Goal: Task Accomplishment & Management: Complete application form

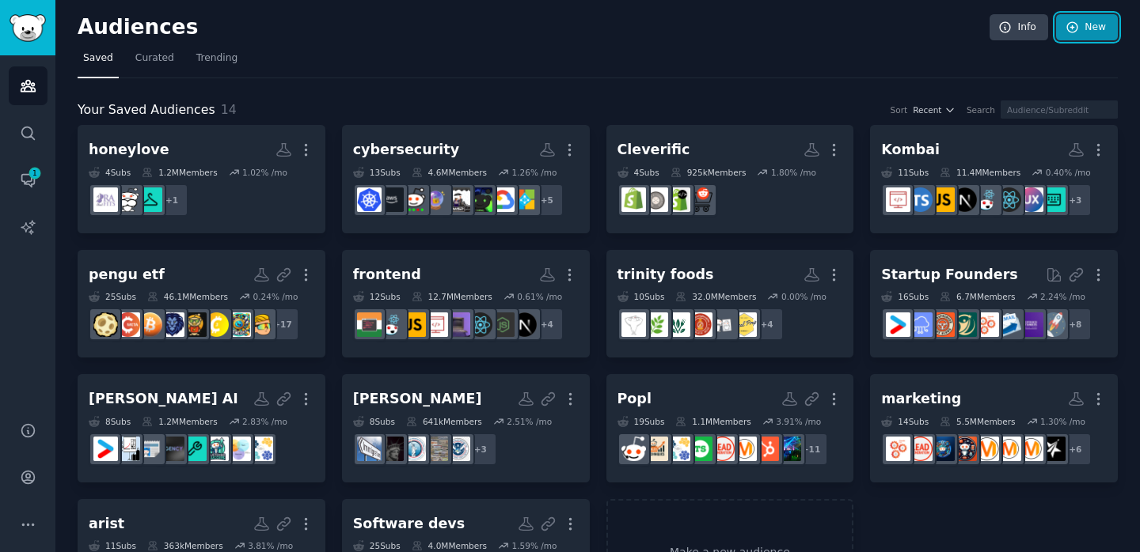
click at [1079, 30] on link "New" at bounding box center [1087, 27] width 62 height 27
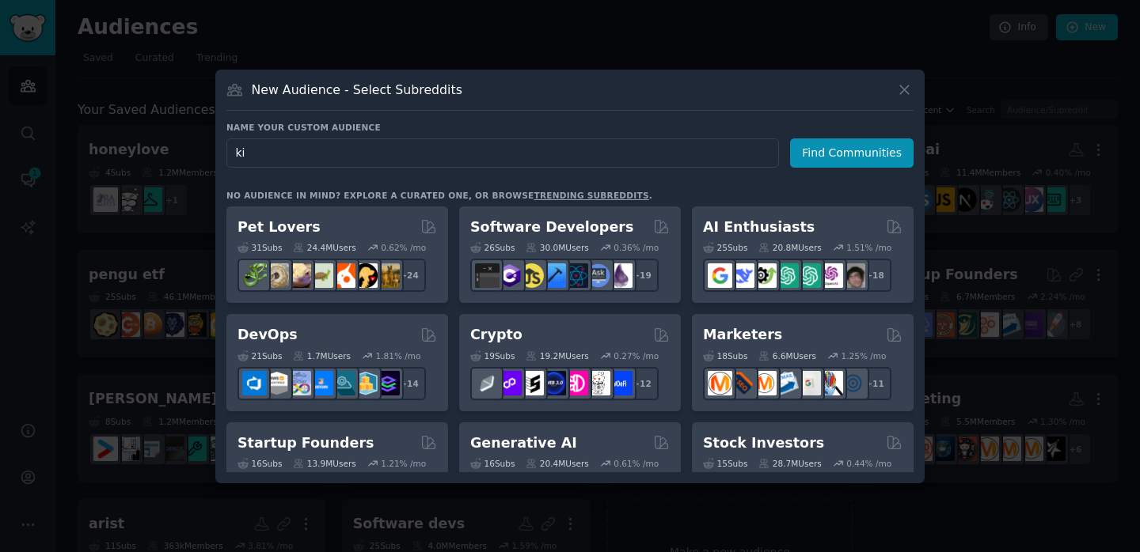
type input "kin"
click button "Find Communities" at bounding box center [851, 152] width 123 height 29
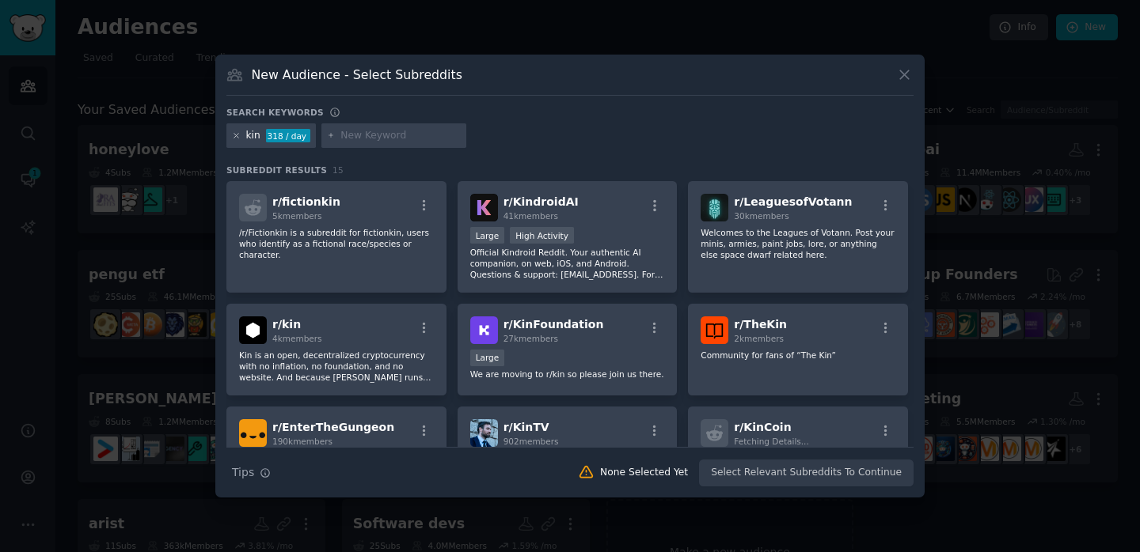
click at [238, 134] on icon at bounding box center [236, 135] width 9 height 9
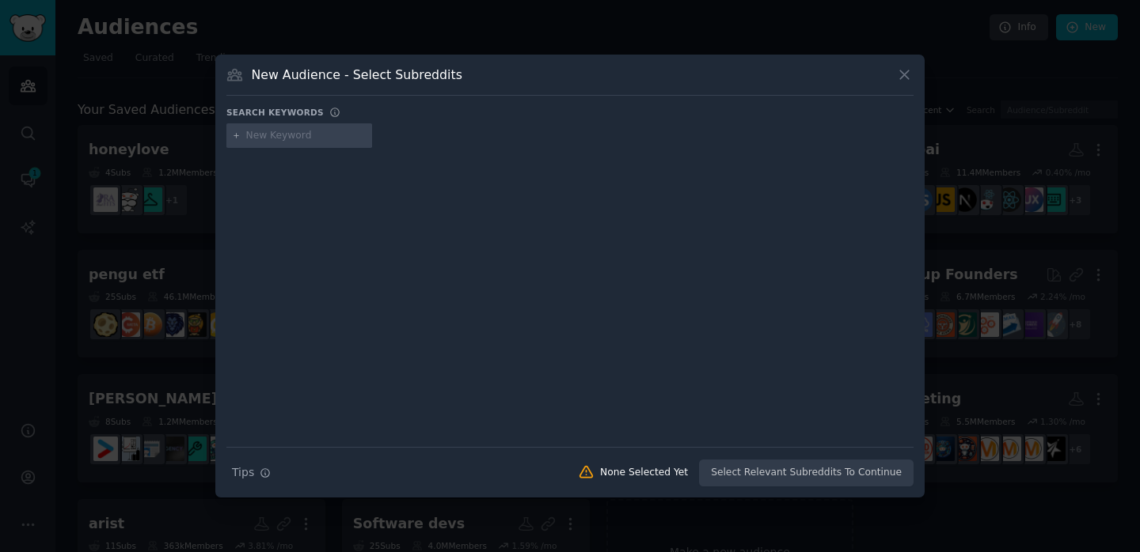
click at [295, 144] on div at bounding box center [299, 135] width 146 height 25
click at [295, 139] on input "text" at bounding box center [306, 136] width 120 height 14
type input "[US_STATE]"
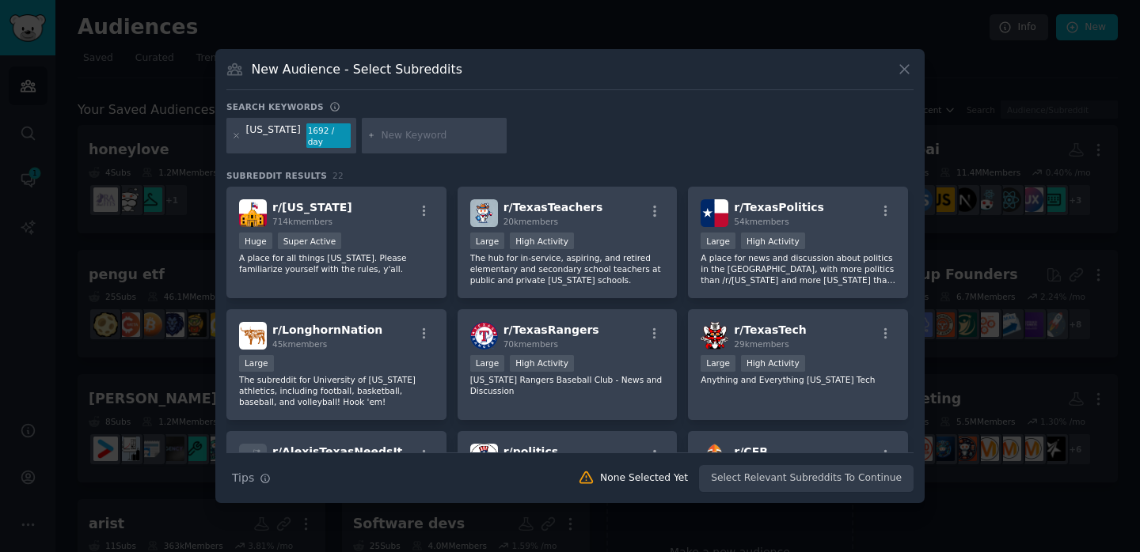
click at [234, 141] on div at bounding box center [236, 135] width 9 height 25
click at [233, 139] on icon at bounding box center [236, 135] width 9 height 9
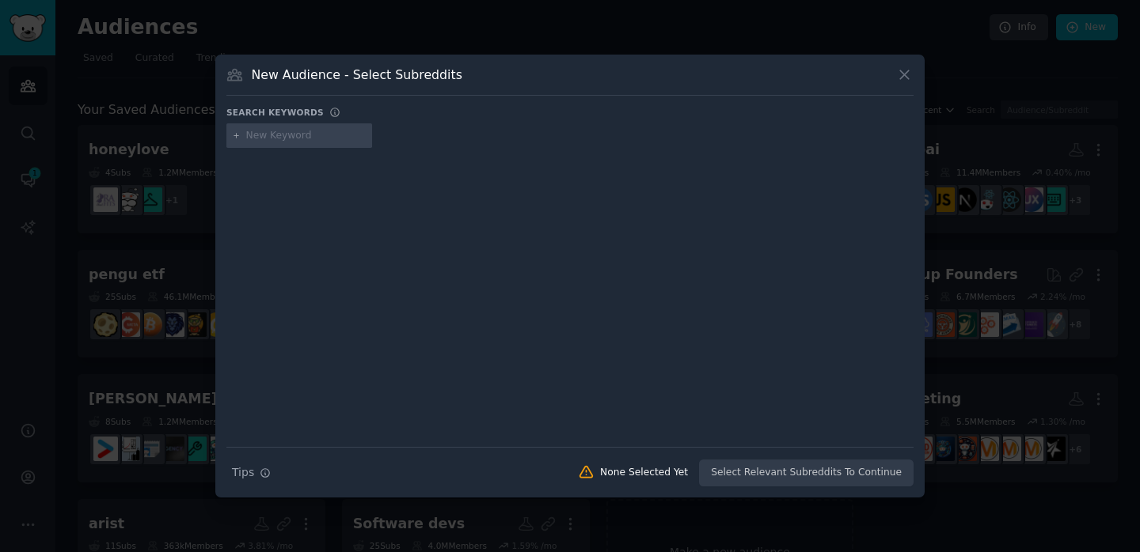
click at [263, 140] on input "text" at bounding box center [306, 136] width 120 height 14
type input "finance"
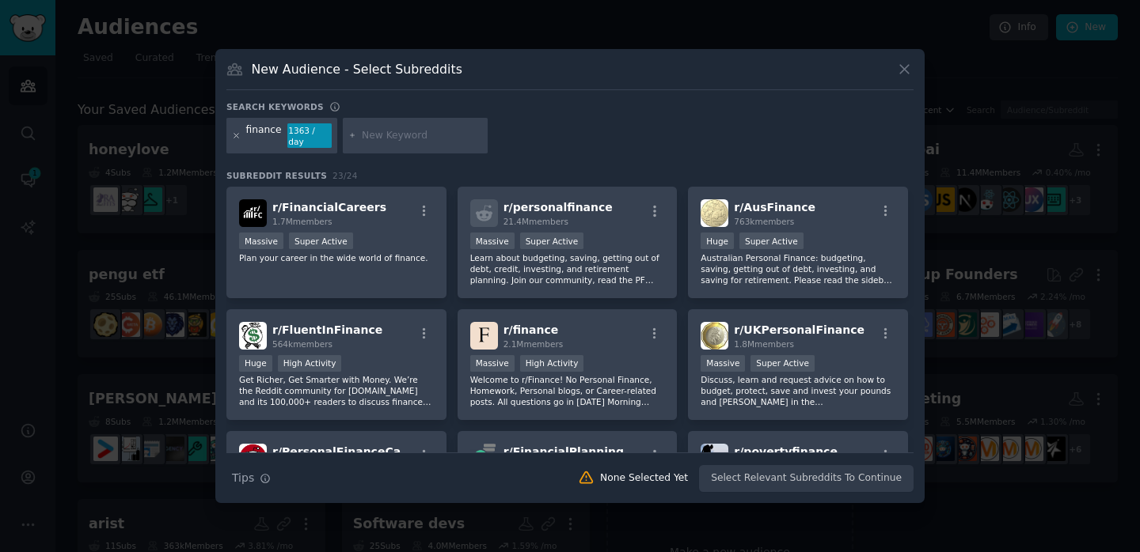
click at [235, 137] on icon at bounding box center [236, 135] width 9 height 9
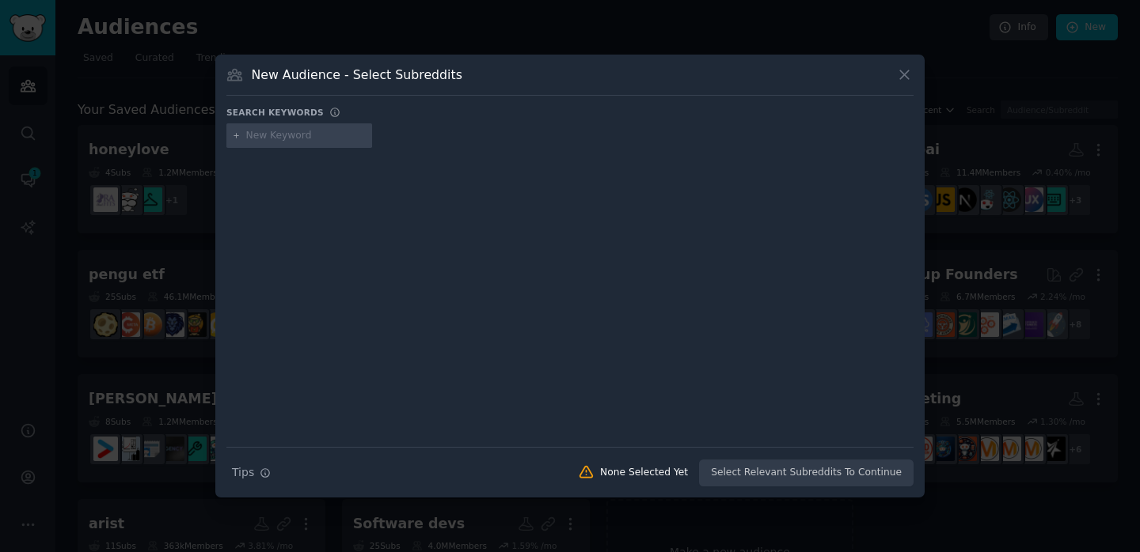
click at [290, 130] on input "text" at bounding box center [306, 136] width 120 height 14
type input "insurance"
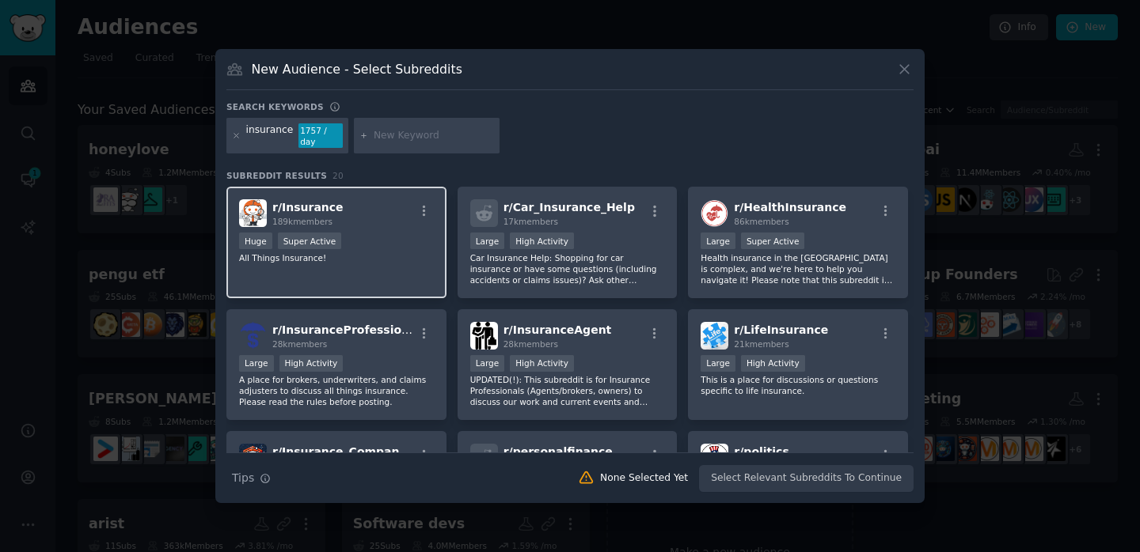
click at [357, 206] on div "r/ Insurance 189k members" at bounding box center [336, 213] width 195 height 28
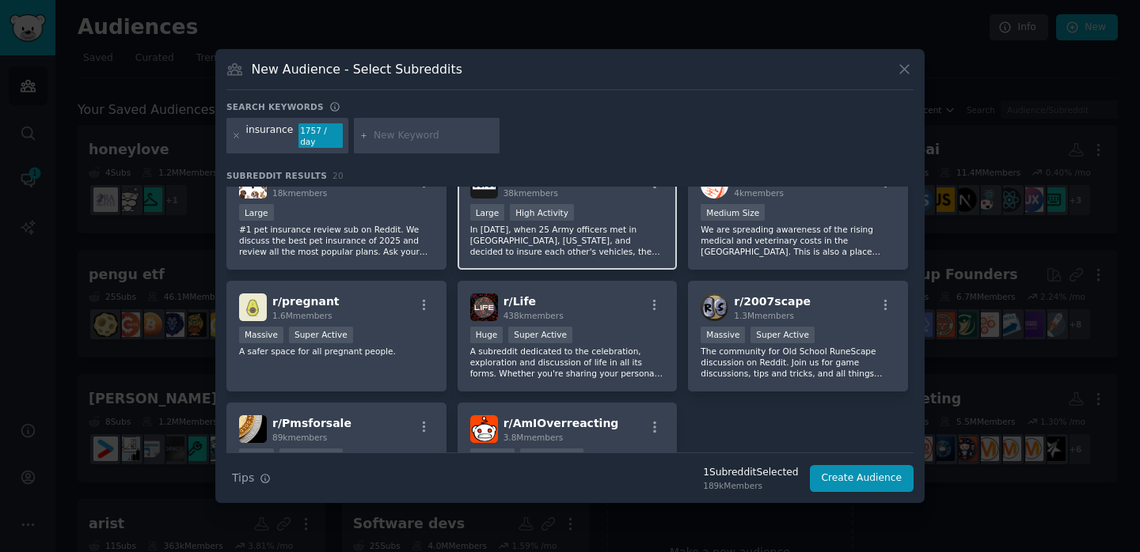
scroll to position [578, 0]
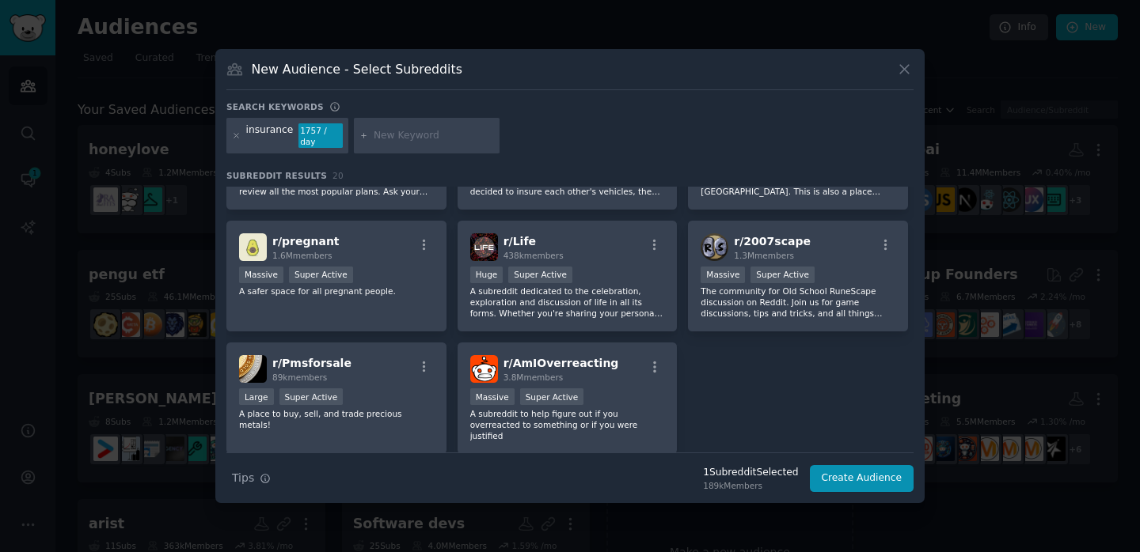
click at [238, 140] on div at bounding box center [236, 135] width 9 height 25
click at [237, 135] on icon at bounding box center [236, 135] width 9 height 9
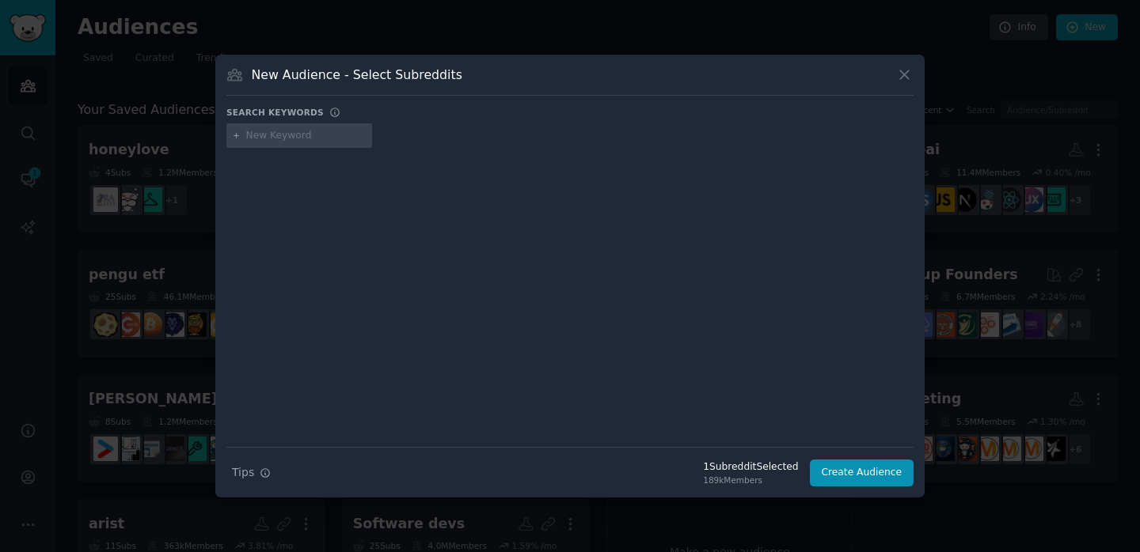
click at [272, 139] on input "text" at bounding box center [306, 136] width 120 height 14
type input "peronalfinance"
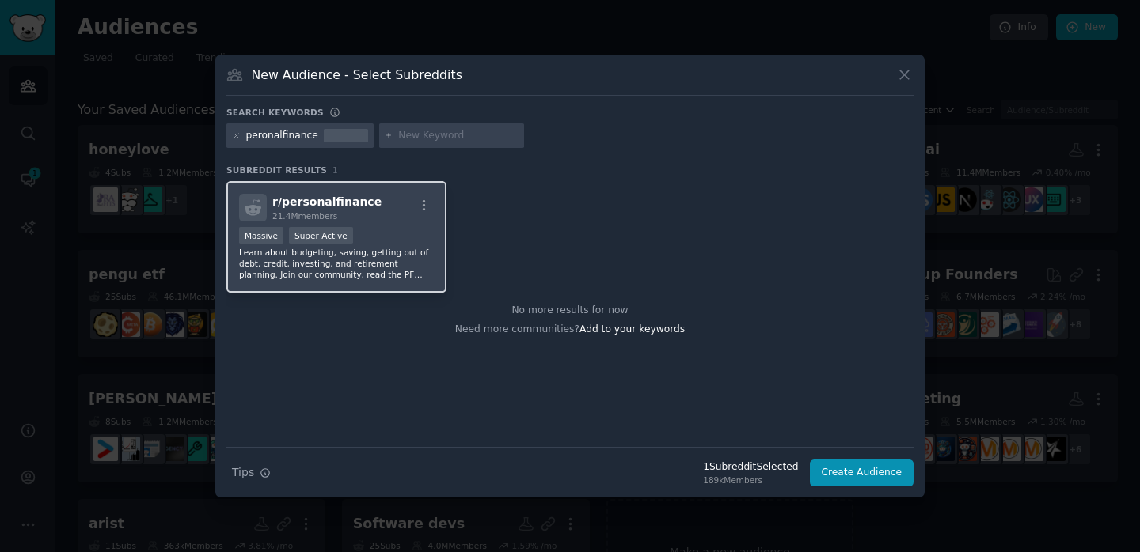
click at [307, 200] on span "r/ personalfinance" at bounding box center [326, 201] width 109 height 13
click at [238, 138] on icon at bounding box center [236, 135] width 9 height 9
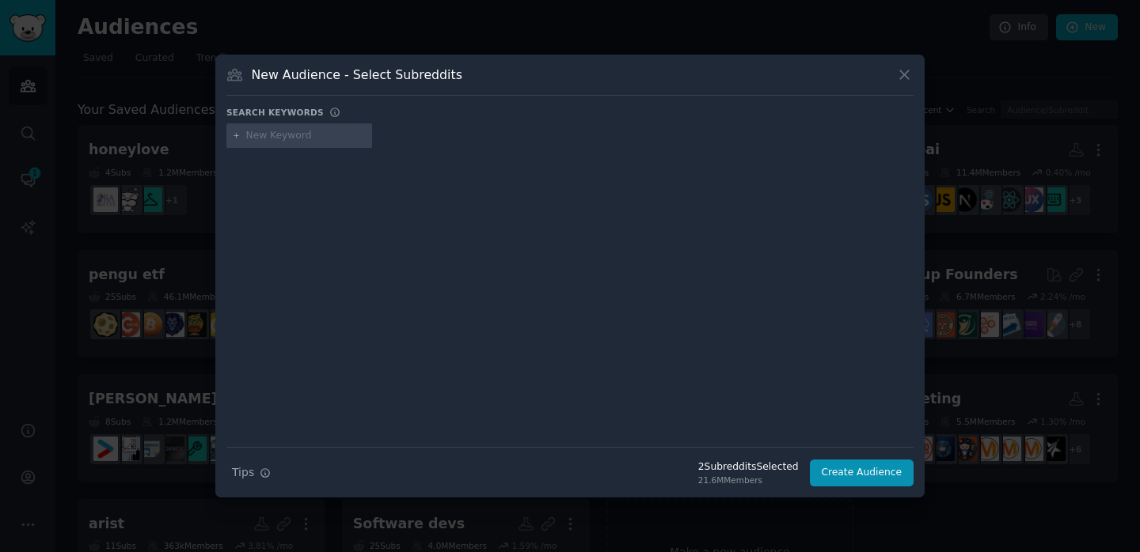
click at [264, 139] on input "text" at bounding box center [306, 136] width 120 height 14
type input "[US_STATE]"
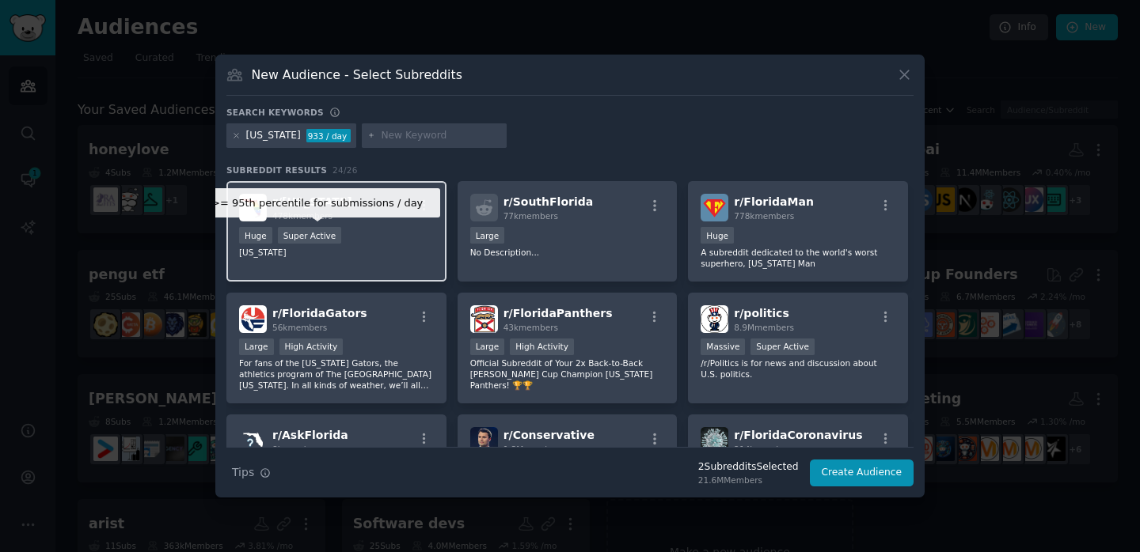
click at [312, 237] on div "Super Active" at bounding box center [310, 235] width 64 height 17
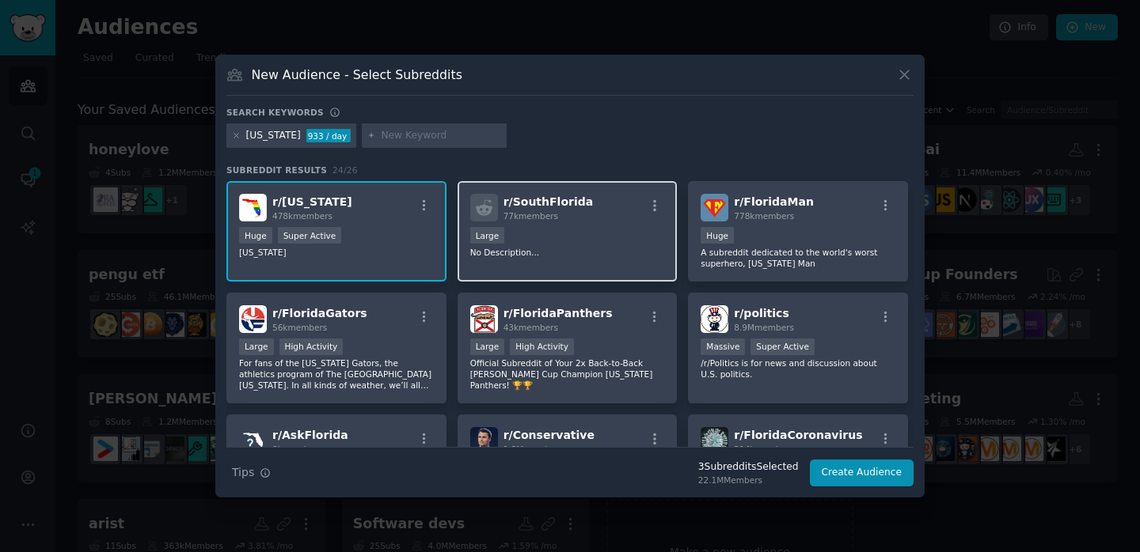
click at [561, 270] on div "r/ SouthFlorida 77k members Large No Description..." at bounding box center [567, 231] width 220 height 101
click at [531, 236] on div "10,000 - 100,000 members Large" at bounding box center [567, 237] width 195 height 20
click at [559, 222] on div "r/ SouthFlorida 77k members 10,000 - 100,000 members Large No Description..." at bounding box center [567, 231] width 220 height 101
click at [237, 135] on icon at bounding box center [236, 135] width 9 height 9
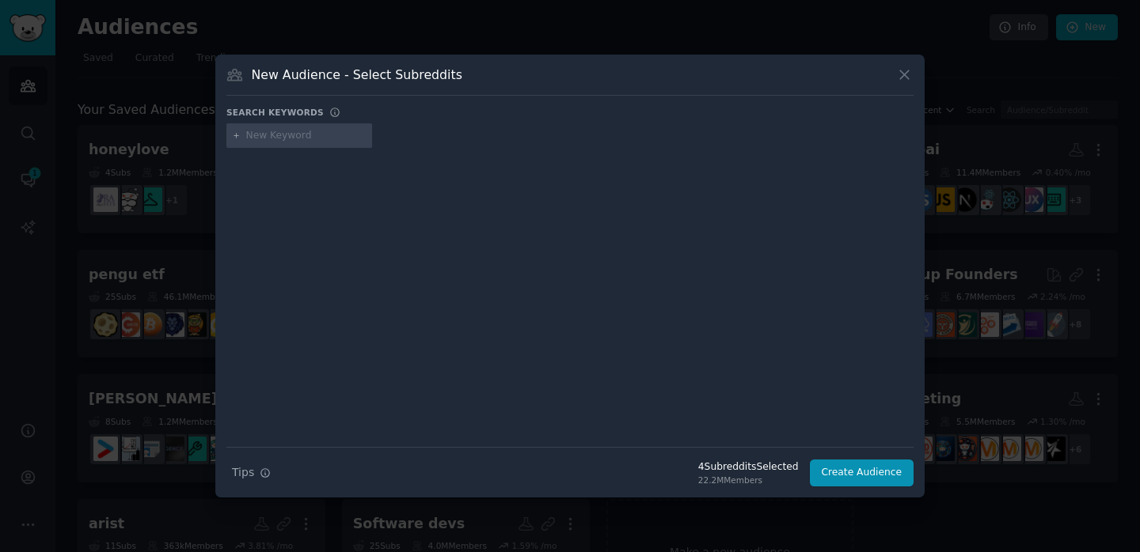
click at [264, 139] on input "text" at bounding box center [306, 136] width 120 height 14
type input "321"
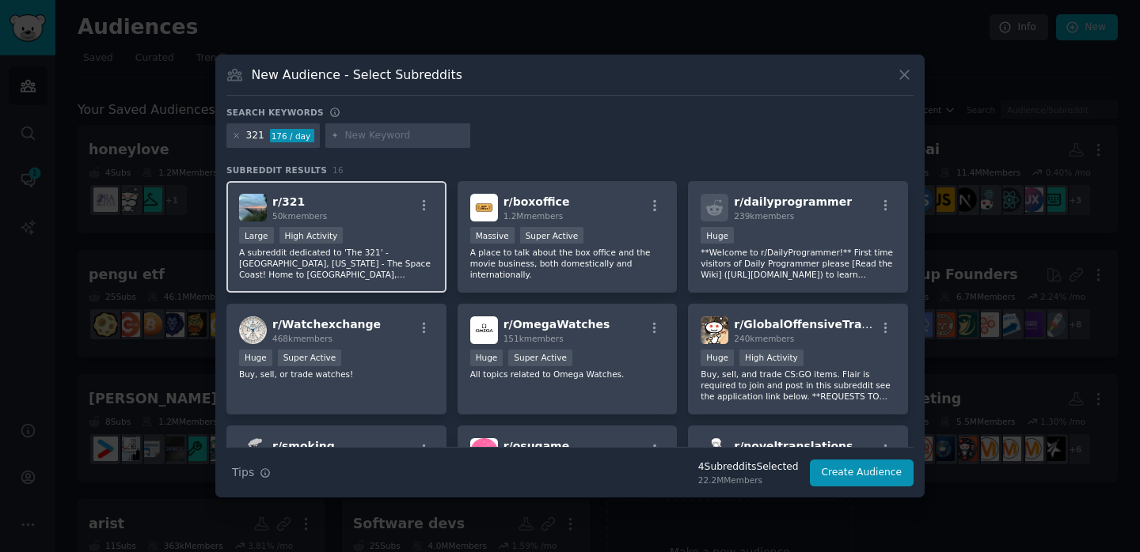
click at [359, 213] on div "r/ 321 50k members" at bounding box center [336, 208] width 195 height 28
click at [237, 135] on icon at bounding box center [236, 136] width 4 height 4
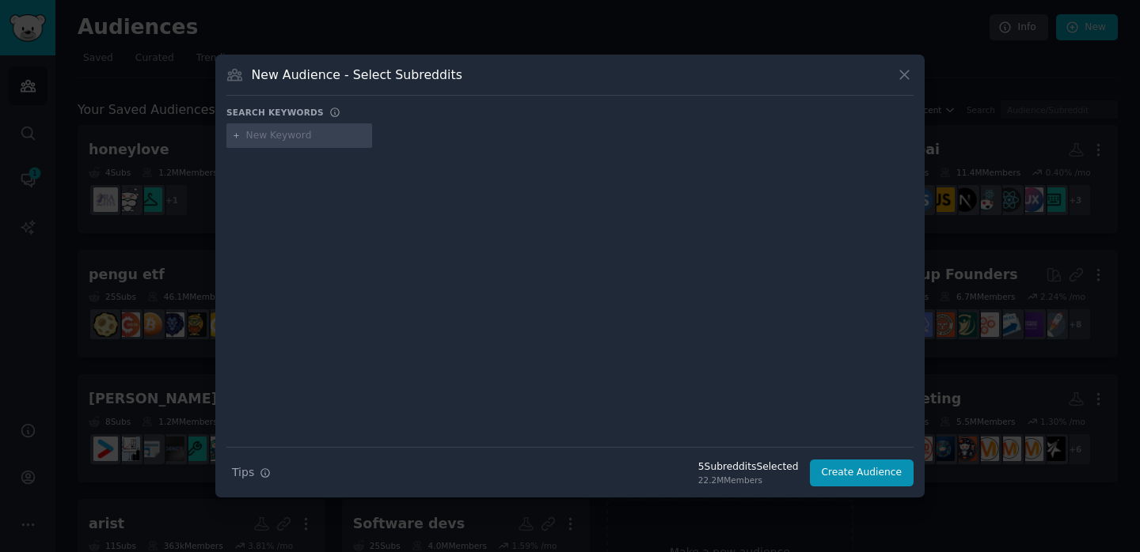
click at [296, 140] on input "text" at bounding box center [306, 136] width 120 height 14
type input "firstimehomebuyer"
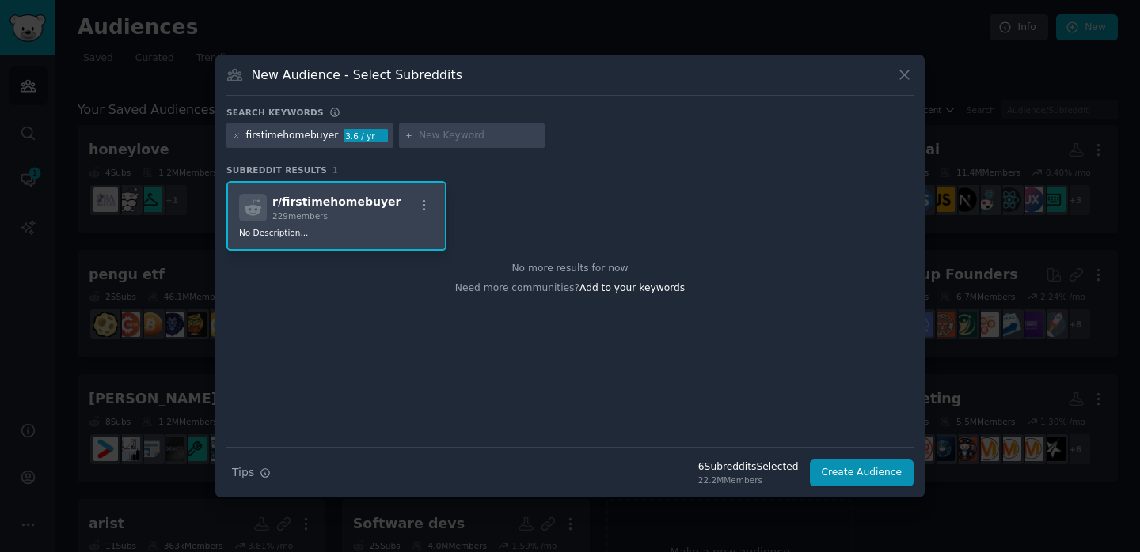
click at [287, 131] on div "firstimehomebuyer" at bounding box center [292, 136] width 93 height 14
click at [312, 131] on div "firstimehomebuyer" at bounding box center [292, 136] width 93 height 14
click at [312, 136] on div "firstimehomebuyer" at bounding box center [292, 136] width 93 height 14
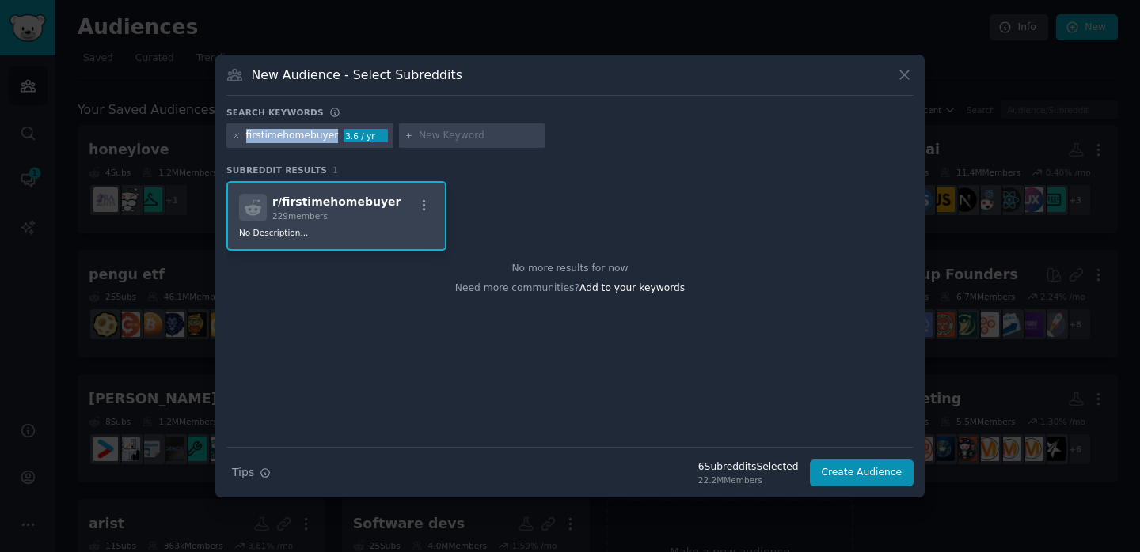
click at [312, 136] on div "firstimehomebuyer" at bounding box center [292, 136] width 93 height 14
click at [468, 138] on input "text" at bounding box center [479, 136] width 120 height 14
paste input "r/FirstTimeHomeBuyer"
type input "r/FirstTimeHomeBuyer"
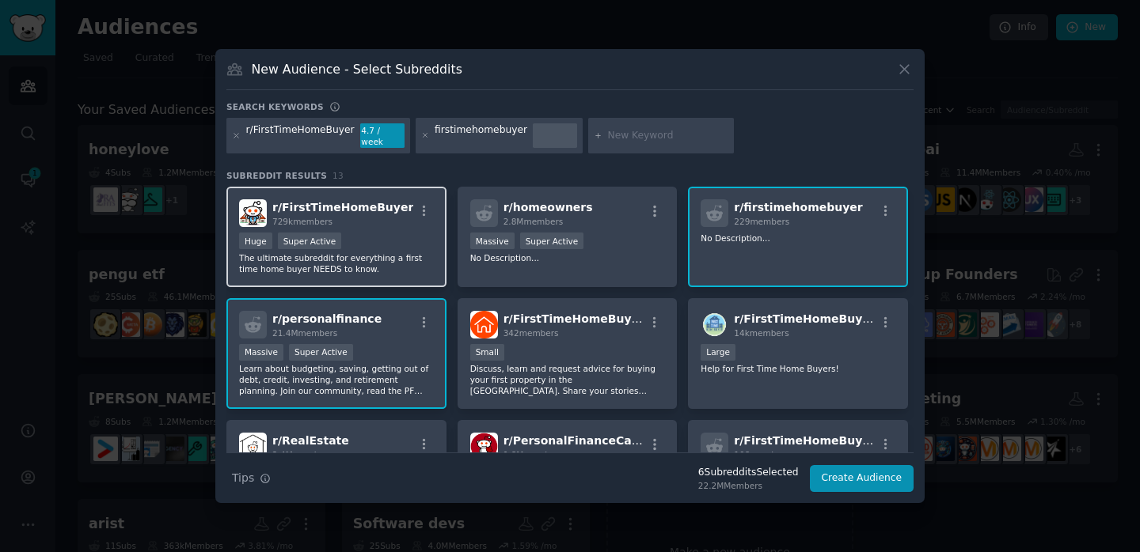
click at [358, 233] on div "Huge Super Active" at bounding box center [336, 243] width 195 height 20
click at [776, 258] on div "r/ firstimehomebuyer 229 members No Description..." at bounding box center [798, 237] width 220 height 101
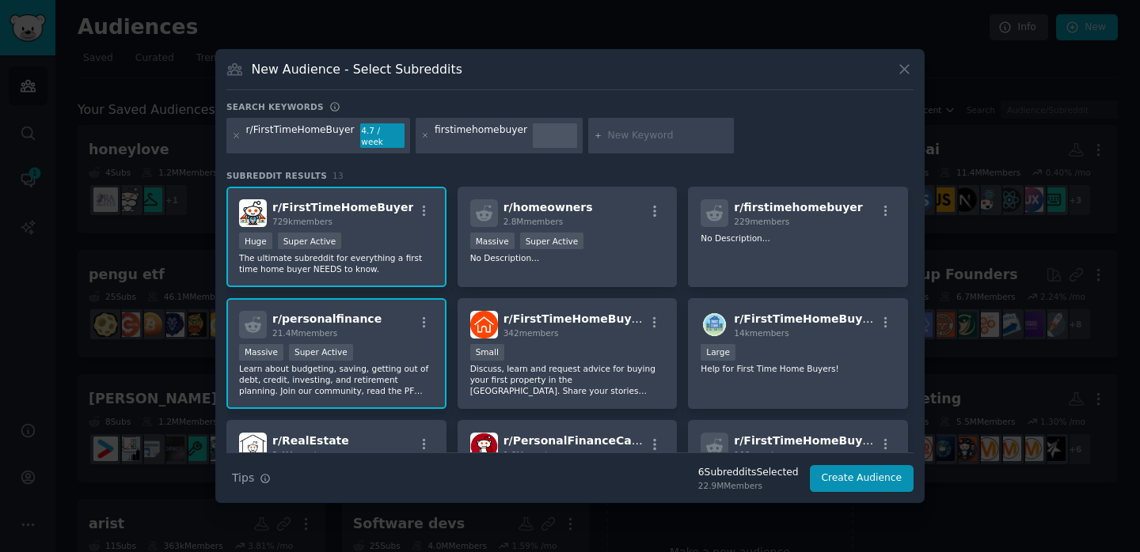
click at [241, 141] on div "r/FirstTimeHomeBuyer 4.7 / week" at bounding box center [318, 136] width 184 height 36
click at [237, 136] on icon at bounding box center [236, 136] width 4 height 4
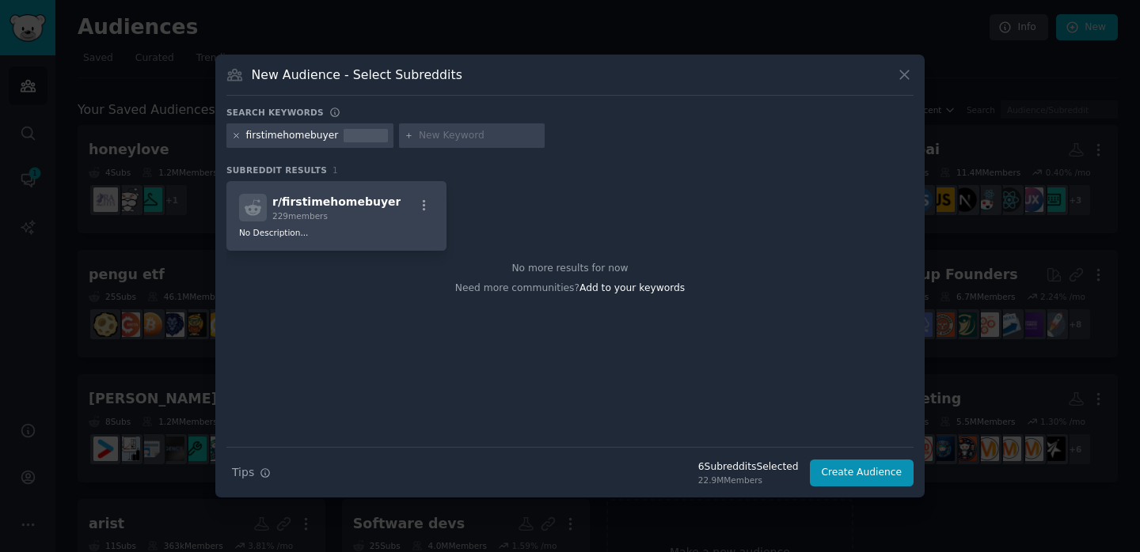
click at [237, 138] on icon at bounding box center [236, 135] width 9 height 9
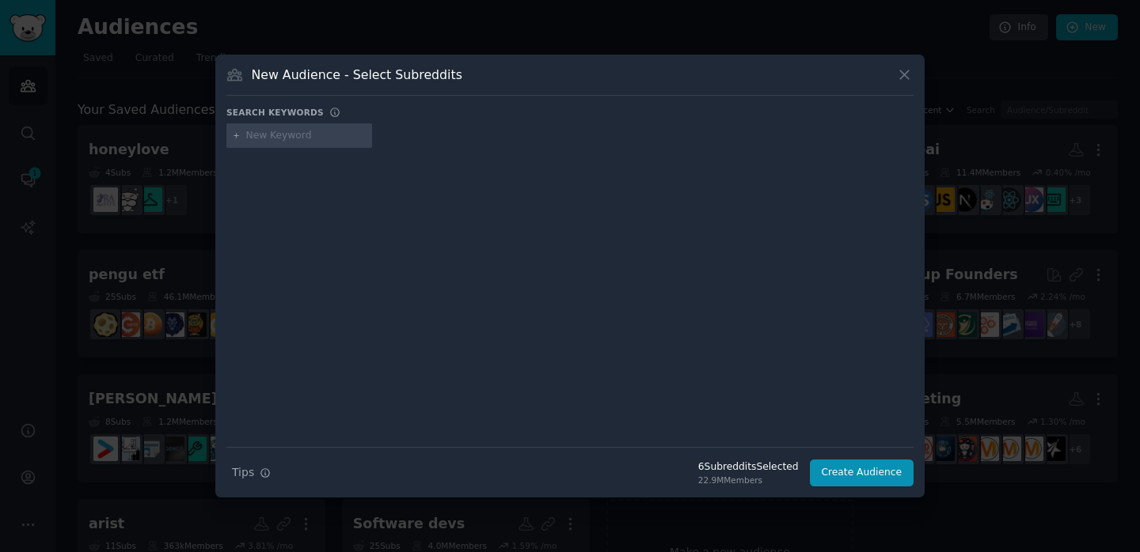
click at [302, 138] on input "text" at bounding box center [306, 136] width 120 height 14
type input "[GEOGRAPHIC_DATA]"
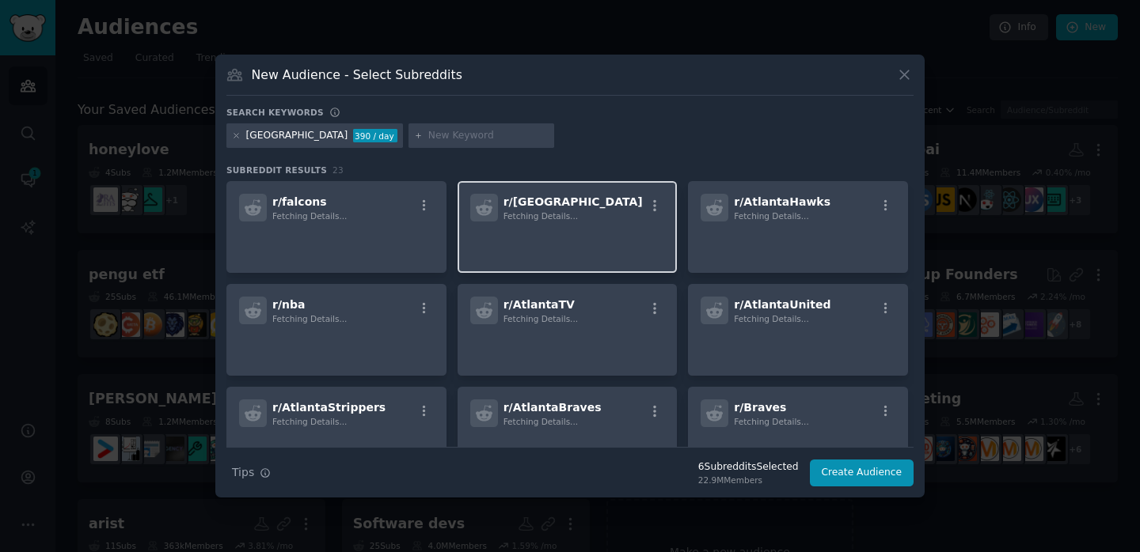
click at [519, 216] on span "Fetching Details..." at bounding box center [540, 215] width 74 height 9
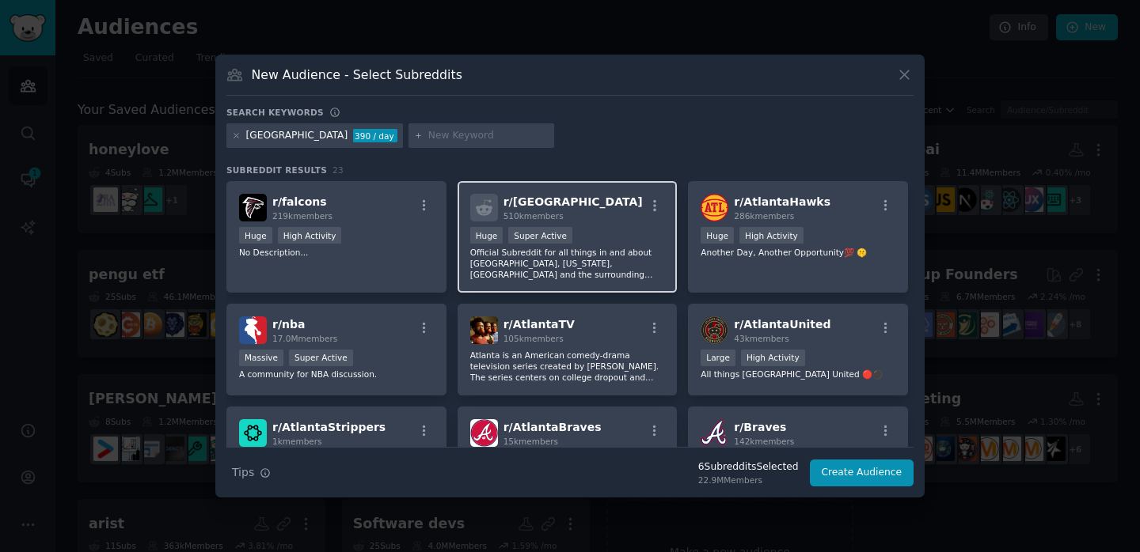
click at [540, 199] on span "r/ [GEOGRAPHIC_DATA]" at bounding box center [572, 201] width 139 height 13
click at [240, 138] on icon at bounding box center [236, 135] width 9 height 9
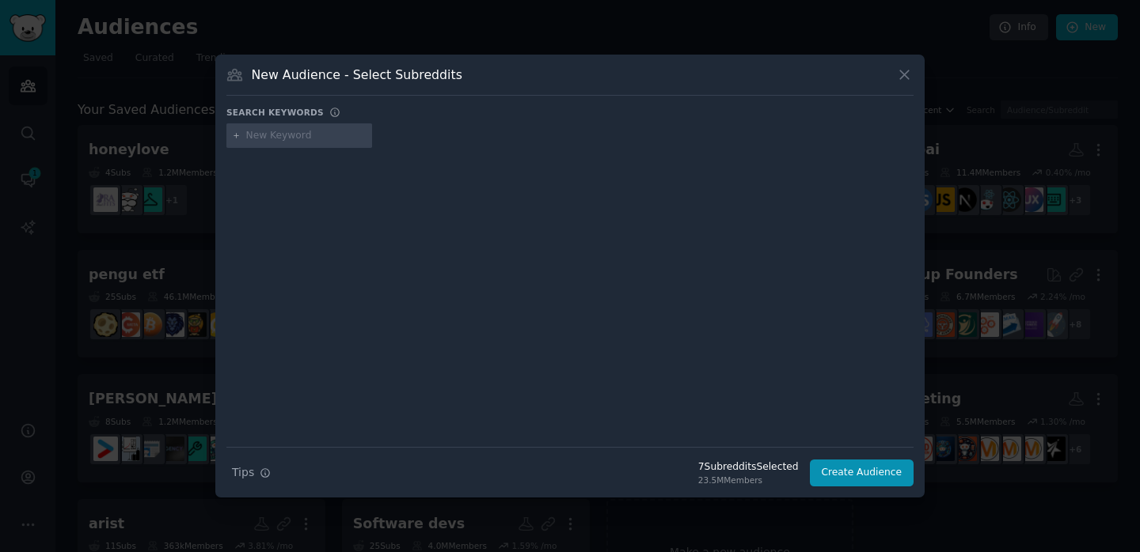
click at [271, 135] on input "text" at bounding box center [306, 136] width 120 height 14
type input "[US_STATE]"
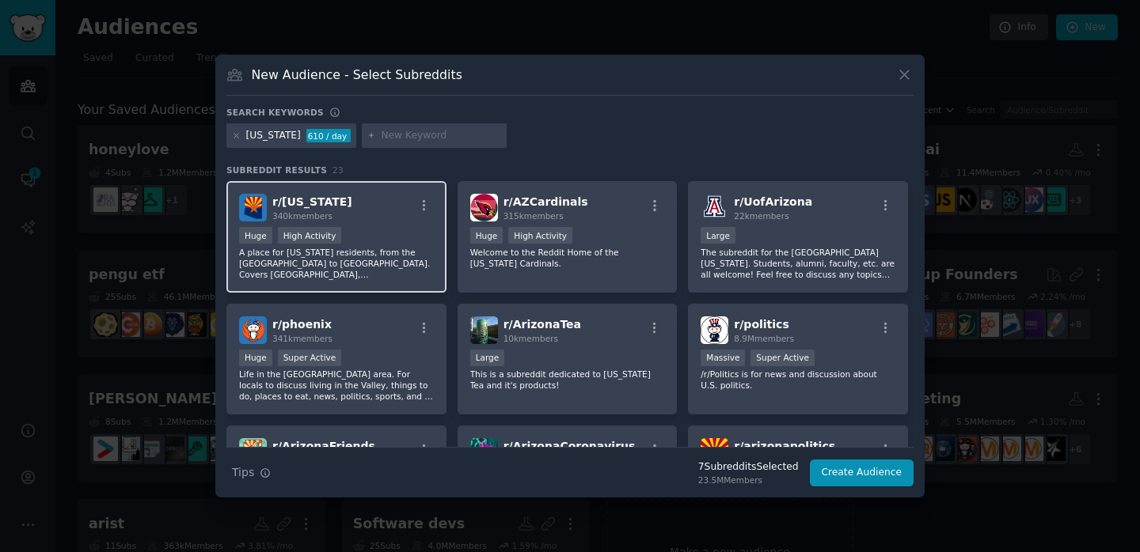
click at [332, 205] on div "r/ [US_STATE] 340k members" at bounding box center [336, 208] width 195 height 28
click at [239, 138] on icon at bounding box center [236, 135] width 9 height 9
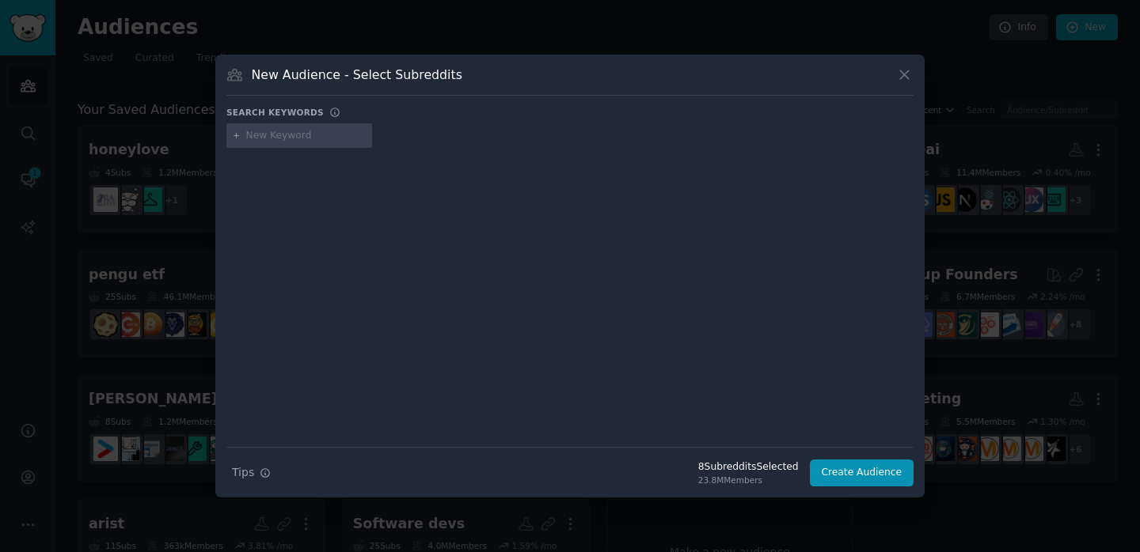
click at [276, 138] on input "text" at bounding box center [306, 136] width 120 height 14
type input "missisipi"
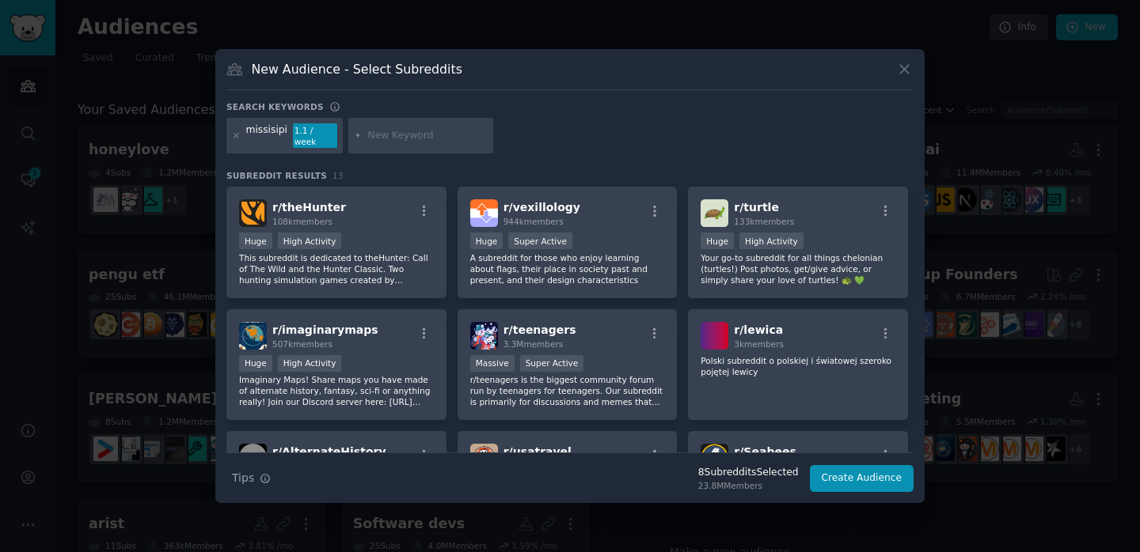
click at [228, 133] on div "missisipi 1.1 / week" at bounding box center [284, 136] width 116 height 36
click at [236, 140] on div at bounding box center [236, 135] width 9 height 25
click at [237, 135] on icon at bounding box center [236, 135] width 9 height 9
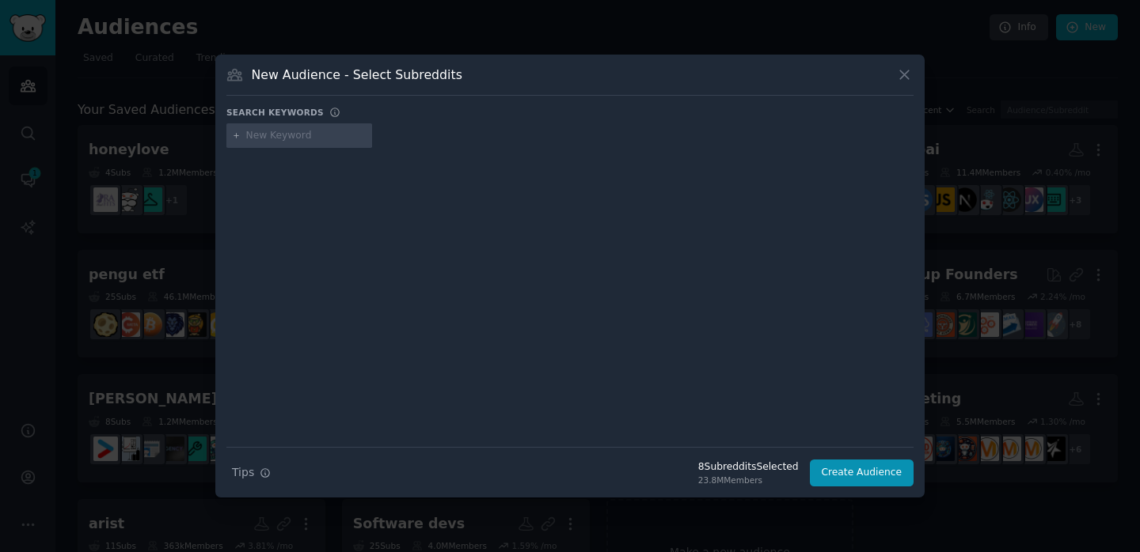
click at [298, 135] on input "text" at bounding box center [306, 136] width 120 height 14
paste input "[US_STATE]"
type input "[US_STATE]"
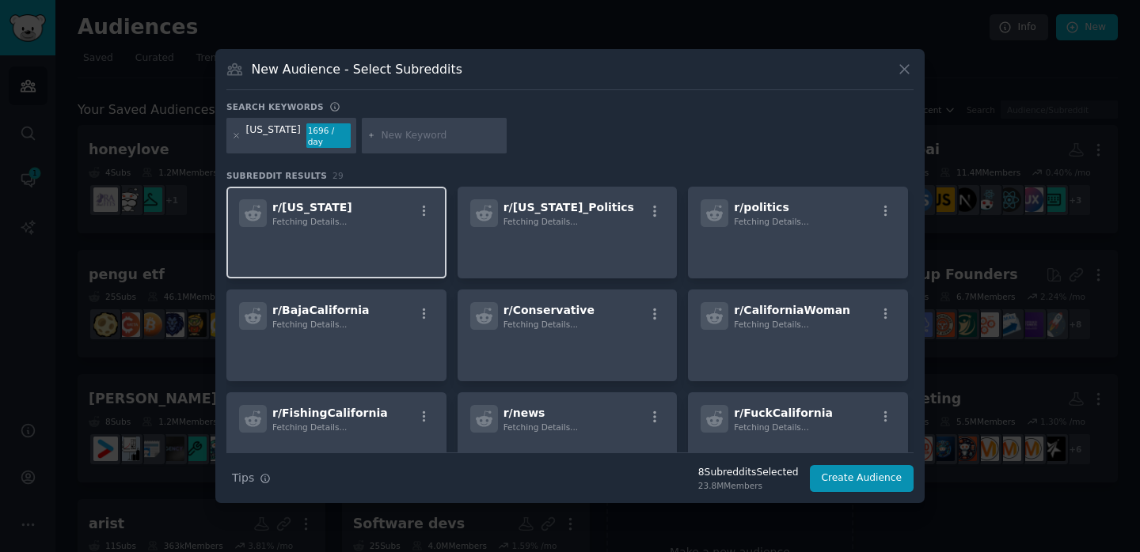
click at [340, 254] on p at bounding box center [336, 249] width 195 height 33
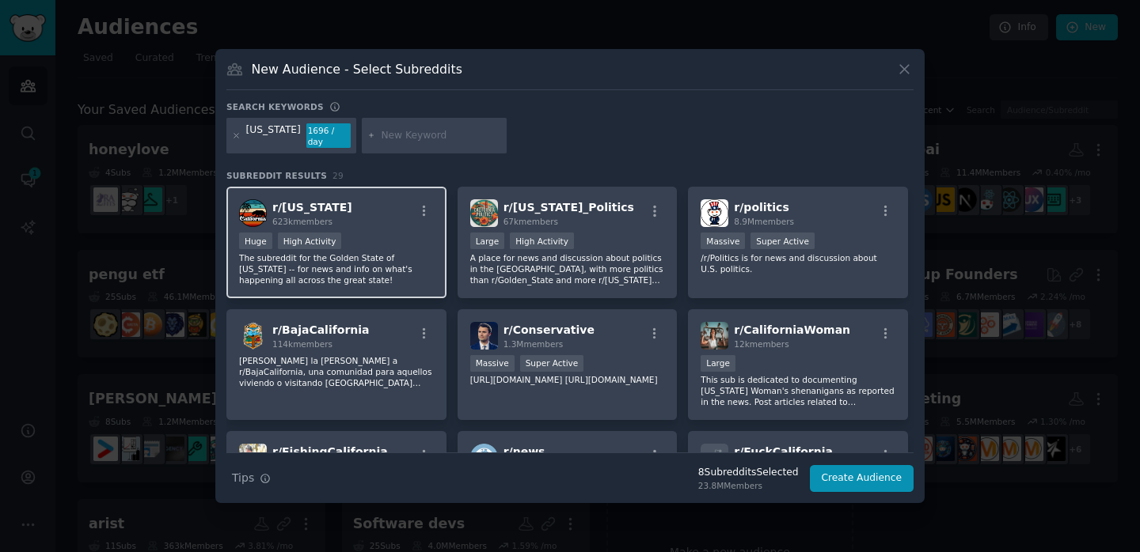
click at [408, 265] on p "The subreddit for the Golden State of [US_STATE] -- for news and info on what's…" at bounding box center [336, 268] width 195 height 33
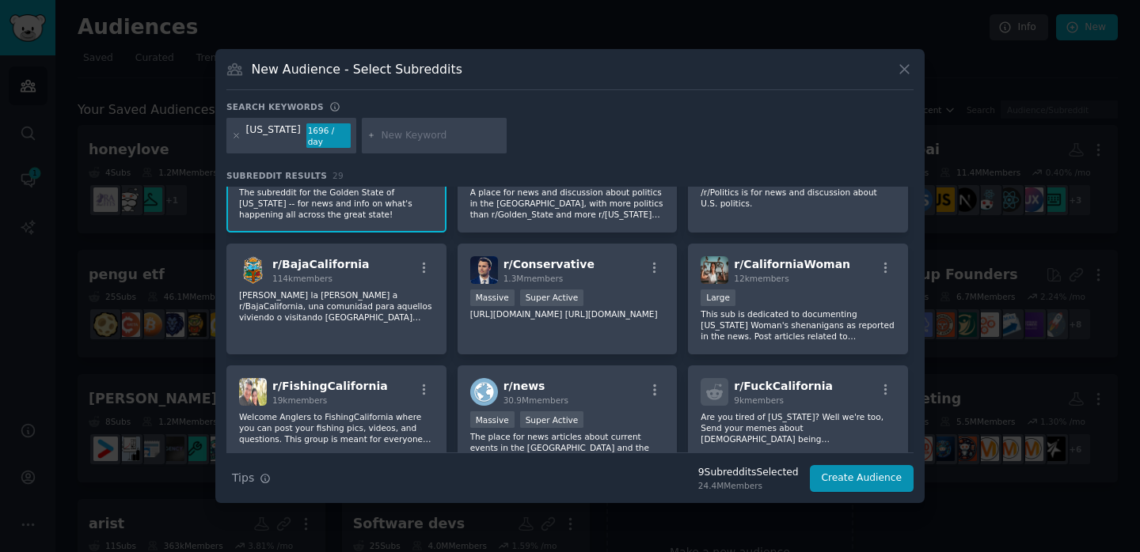
scroll to position [69, 0]
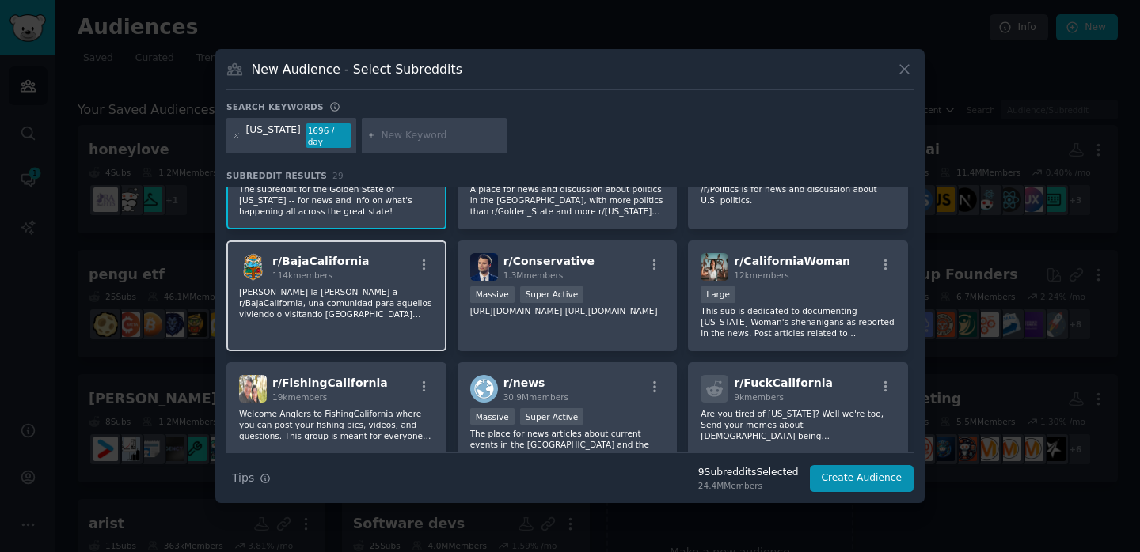
click at [400, 283] on div "r/ BajaCalifornia 114k members [PERSON_NAME] la [PERSON_NAME] a r/BajaCaliforni…" at bounding box center [336, 297] width 220 height 112
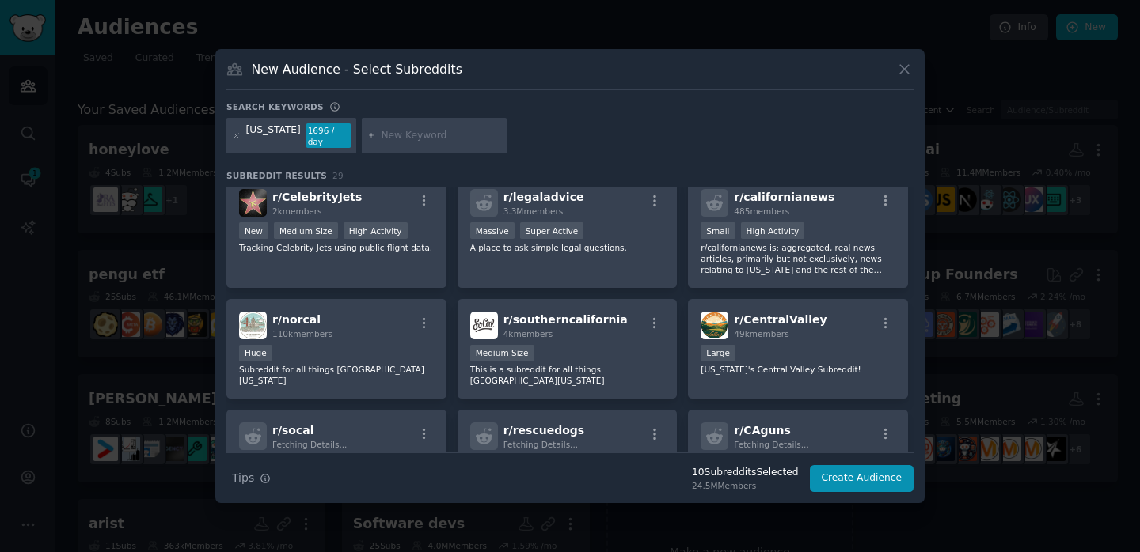
scroll to position [495, 0]
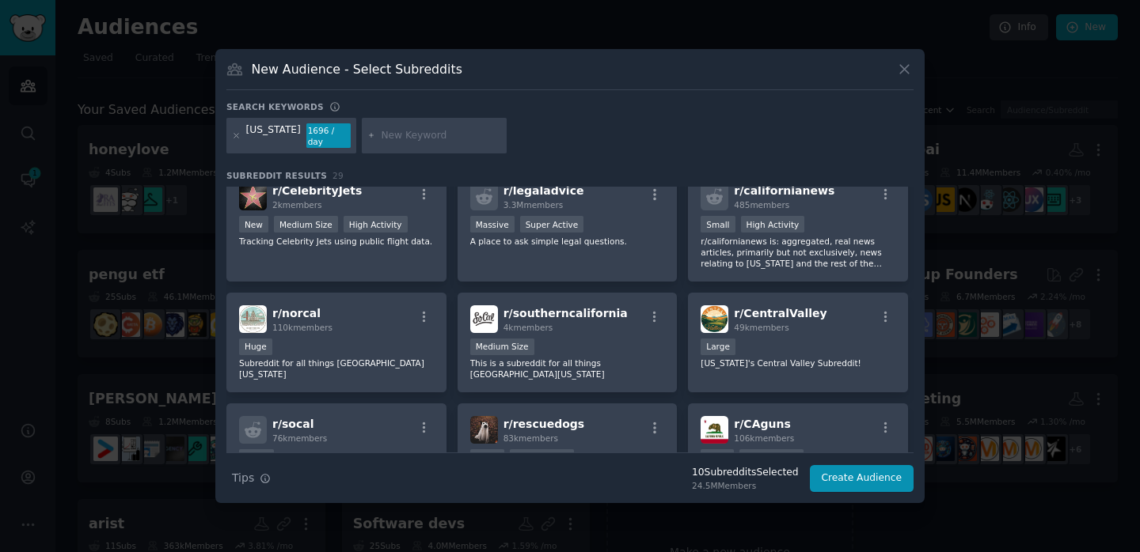
click at [233, 141] on div at bounding box center [236, 135] width 9 height 25
click at [234, 137] on icon at bounding box center [236, 136] width 4 height 4
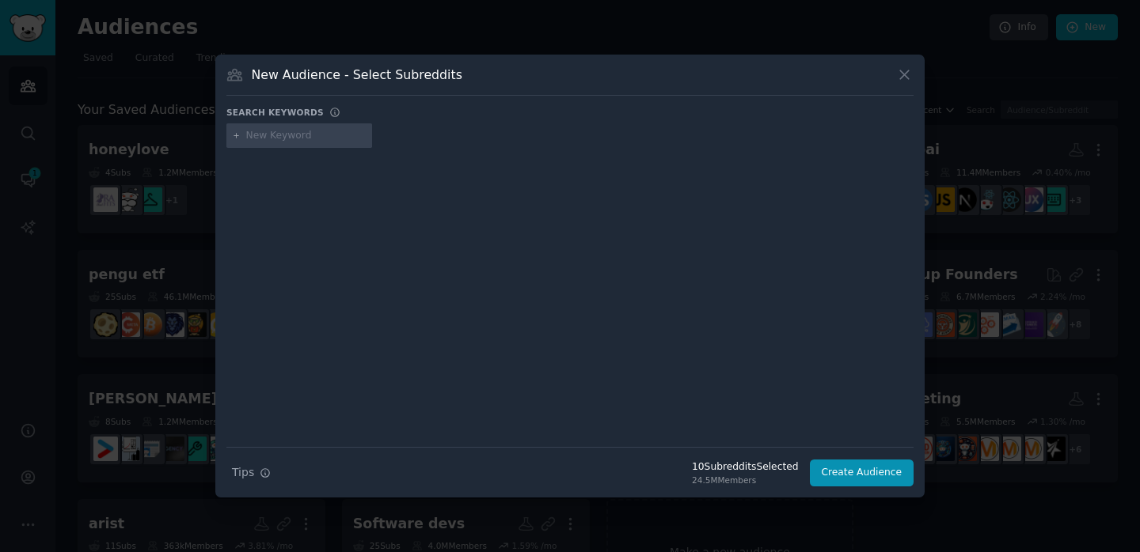
click at [296, 141] on input "text" at bounding box center [306, 136] width 120 height 14
type input "losangeles"
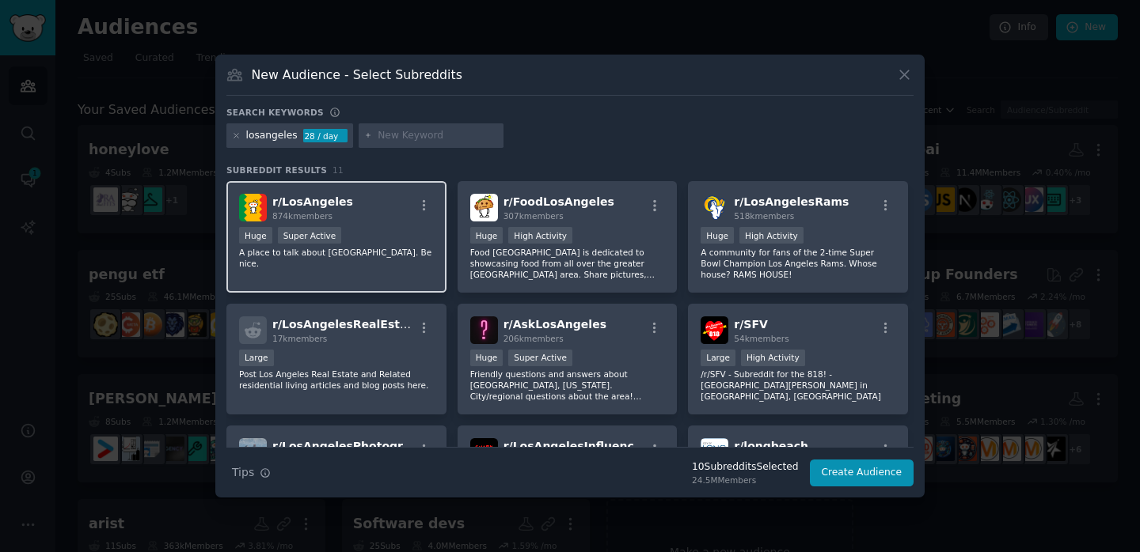
click at [336, 188] on div "r/ LosAngeles 874k members Huge Super Active A place to talk about [GEOGRAPHIC_…" at bounding box center [336, 237] width 220 height 112
click at [235, 136] on icon at bounding box center [236, 135] width 9 height 9
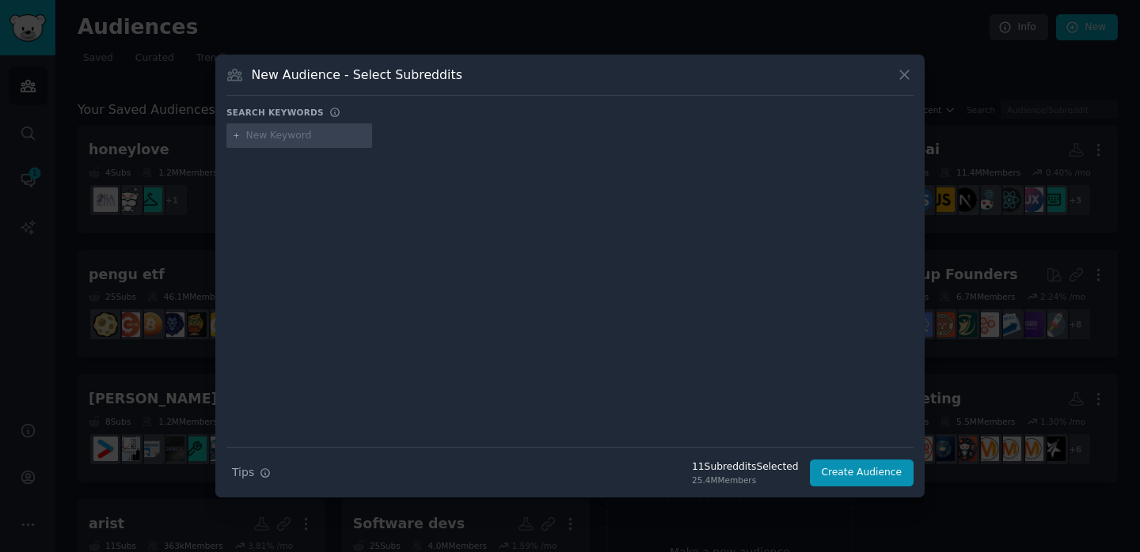
click at [297, 138] on input "text" at bounding box center [306, 136] width 120 height 14
paste input "[US_STATE]"
type input "[US_STATE]"
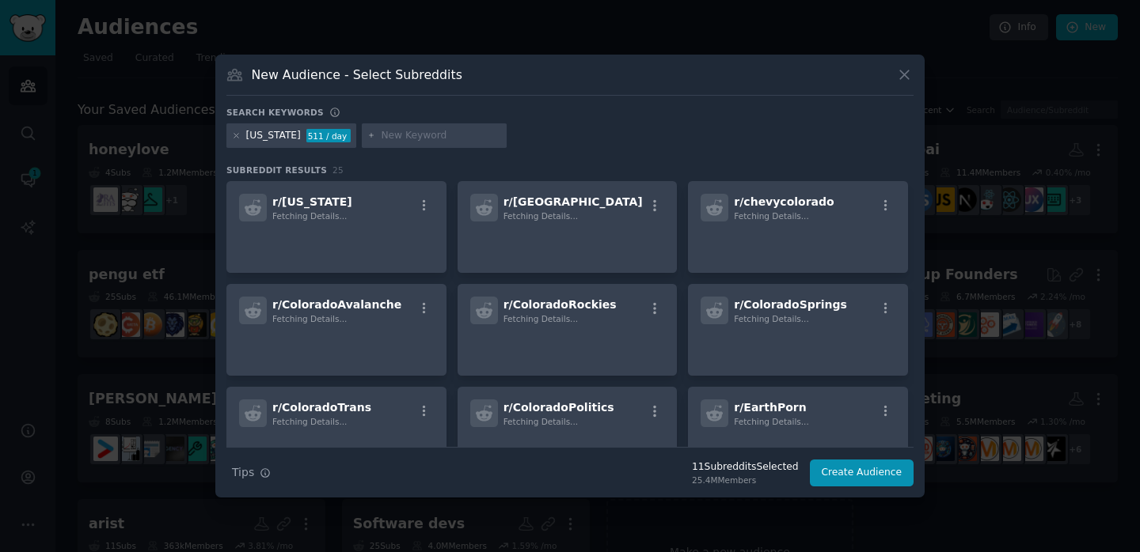
click at [358, 225] on div "r/ [US_STATE] Fetching Details..." at bounding box center [336, 227] width 220 height 92
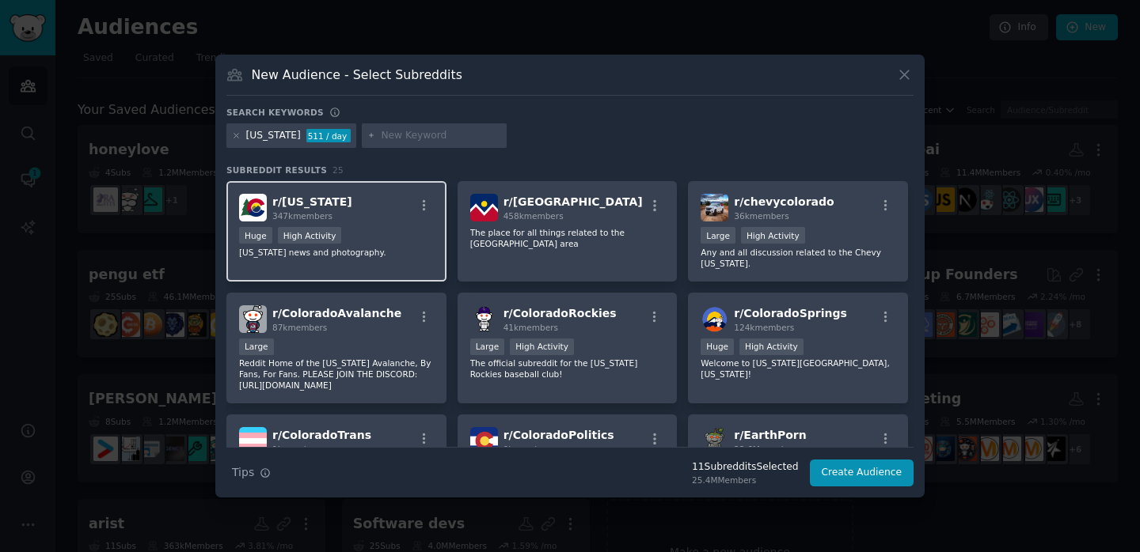
click at [370, 228] on div "Huge High Activity" at bounding box center [336, 237] width 195 height 20
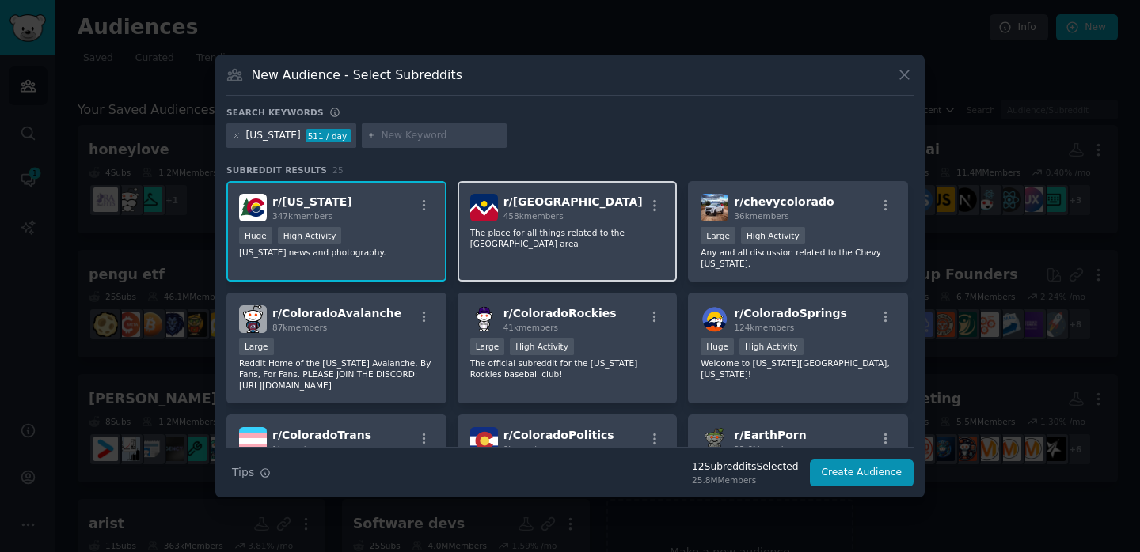
click at [505, 230] on p "The place for all things related to the [GEOGRAPHIC_DATA] area" at bounding box center [567, 238] width 195 height 22
click at [239, 138] on icon at bounding box center [236, 135] width 9 height 9
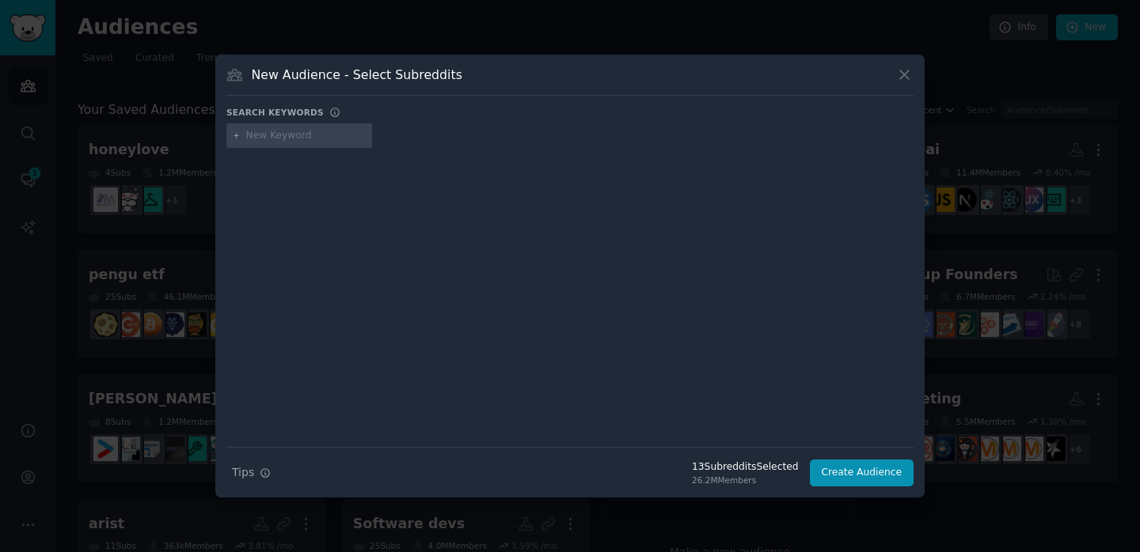
click at [319, 122] on div "Search keywords" at bounding box center [569, 115] width 687 height 17
click at [320, 141] on input "text" at bounding box center [306, 136] width 120 height 14
paste input "[US_STATE]"
type input "[US_STATE]"
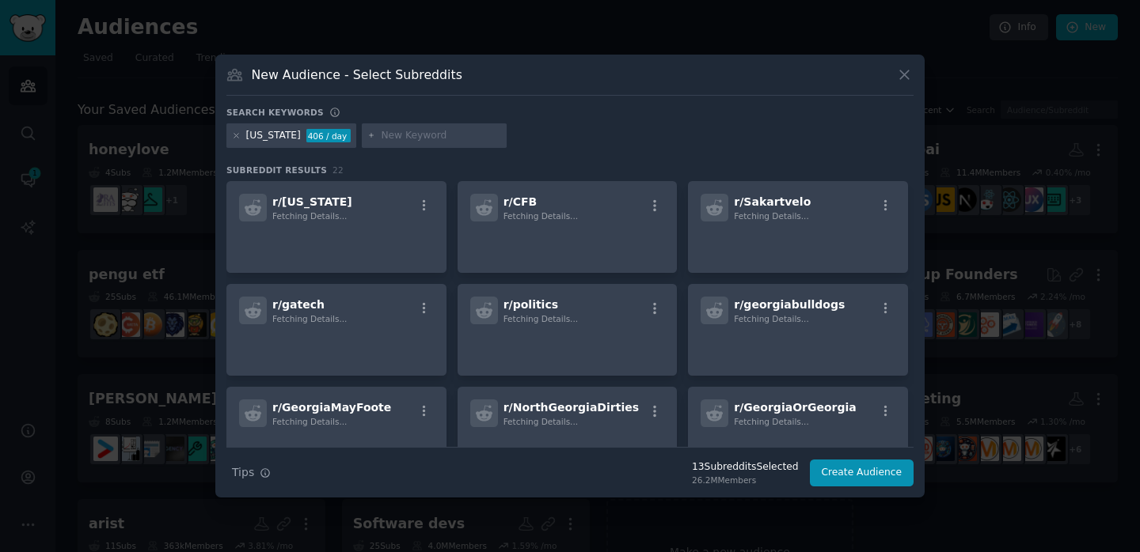
click at [339, 249] on p at bounding box center [336, 243] width 195 height 33
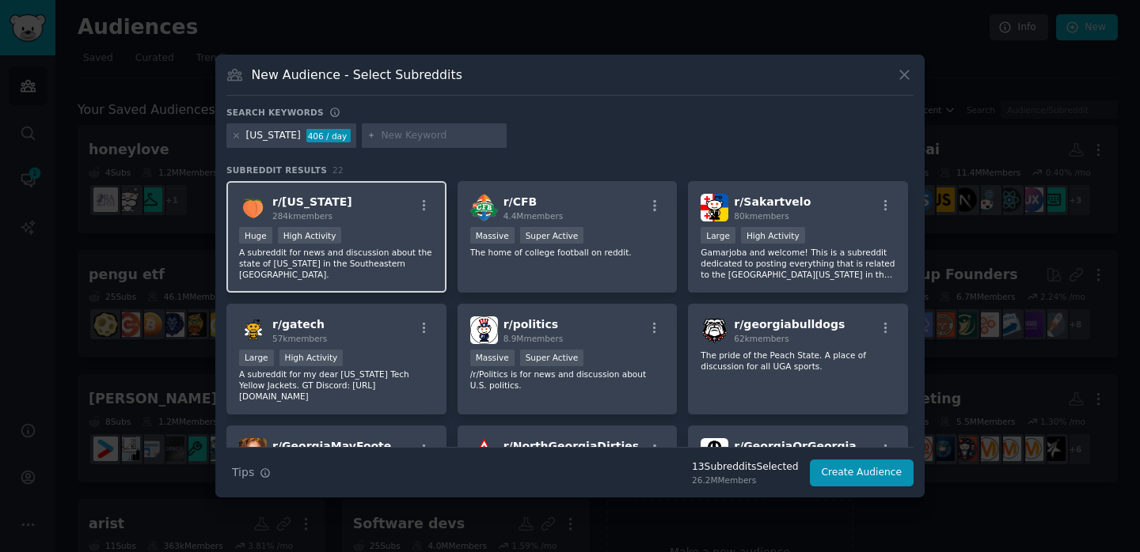
click at [331, 207] on h2 "r/ [US_STATE] 284k members" at bounding box center [312, 208] width 80 height 28
click at [236, 133] on icon at bounding box center [236, 135] width 9 height 9
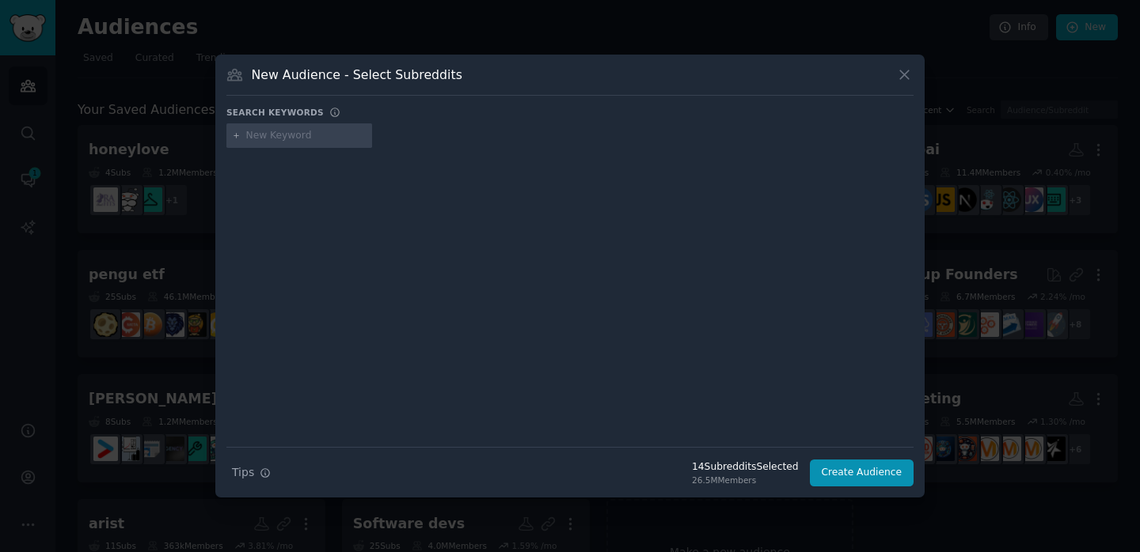
click at [264, 137] on input "text" at bounding box center [306, 136] width 120 height 14
paste input "[US_STATE]"
type input "[US_STATE]"
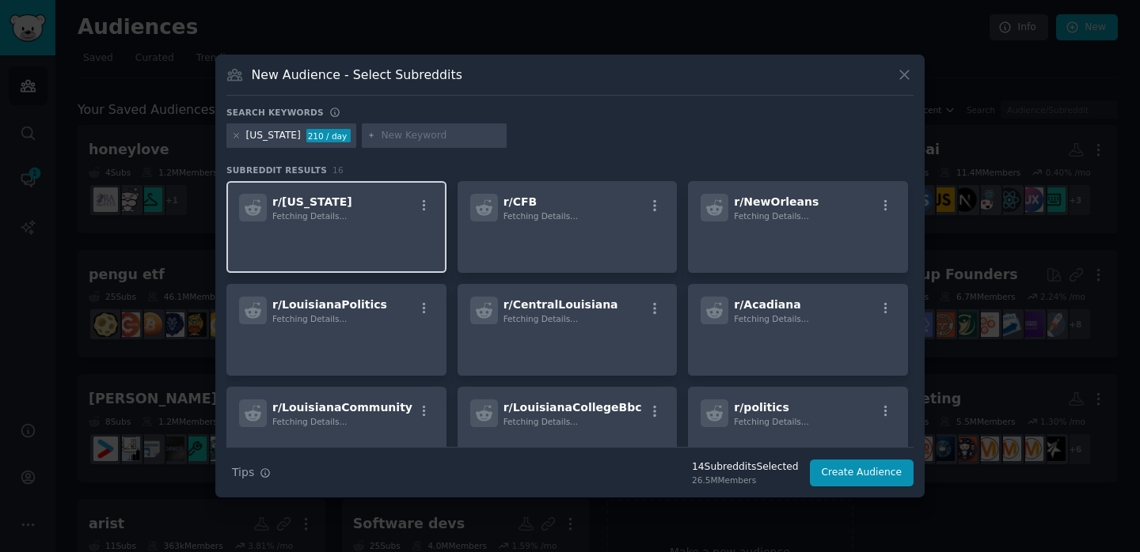
click at [365, 245] on p at bounding box center [336, 243] width 195 height 33
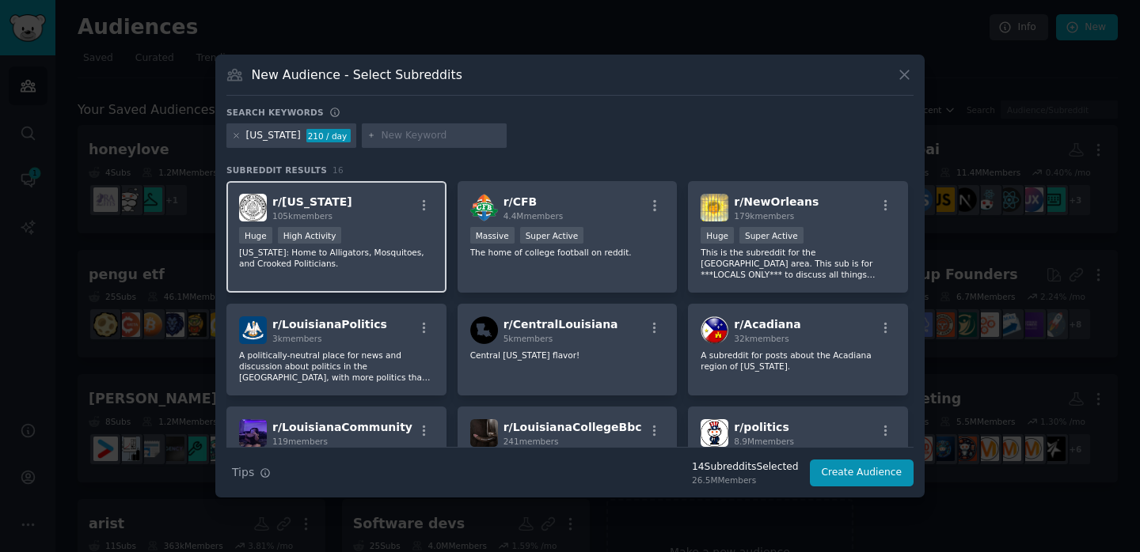
click at [346, 199] on div "r/ [US_STATE] 105k members" at bounding box center [336, 208] width 195 height 28
click at [231, 139] on div "[US_STATE] 210 / day" at bounding box center [291, 135] width 130 height 25
click at [246, 142] on div "[US_STATE]" at bounding box center [273, 136] width 55 height 14
click at [238, 142] on div at bounding box center [236, 136] width 9 height 14
click at [236, 135] on icon at bounding box center [236, 136] width 4 height 4
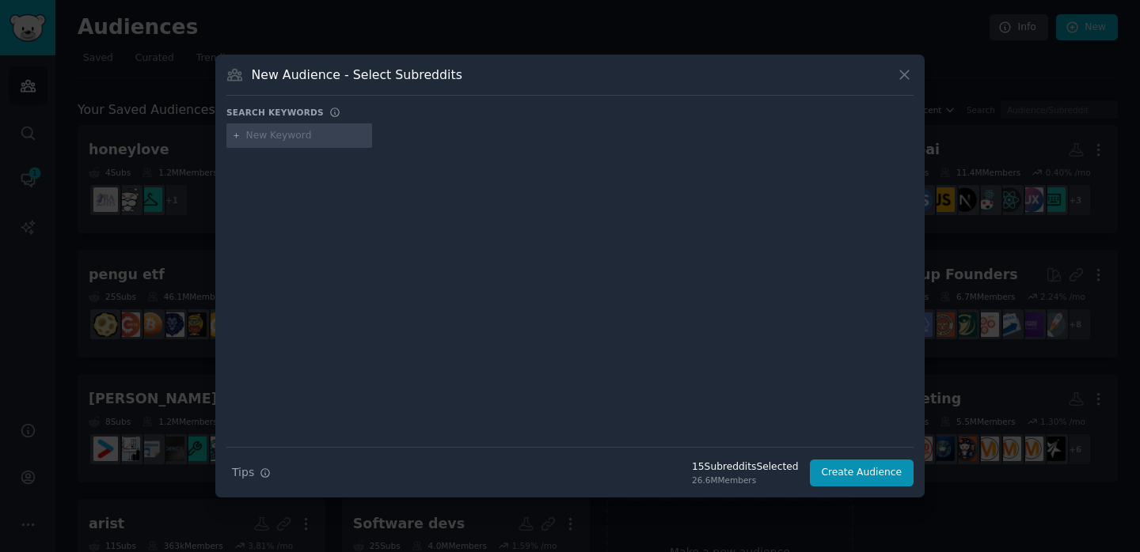
click at [269, 142] on div at bounding box center [299, 135] width 146 height 25
paste input "[US_STATE]"
type input "[US_STATE]"
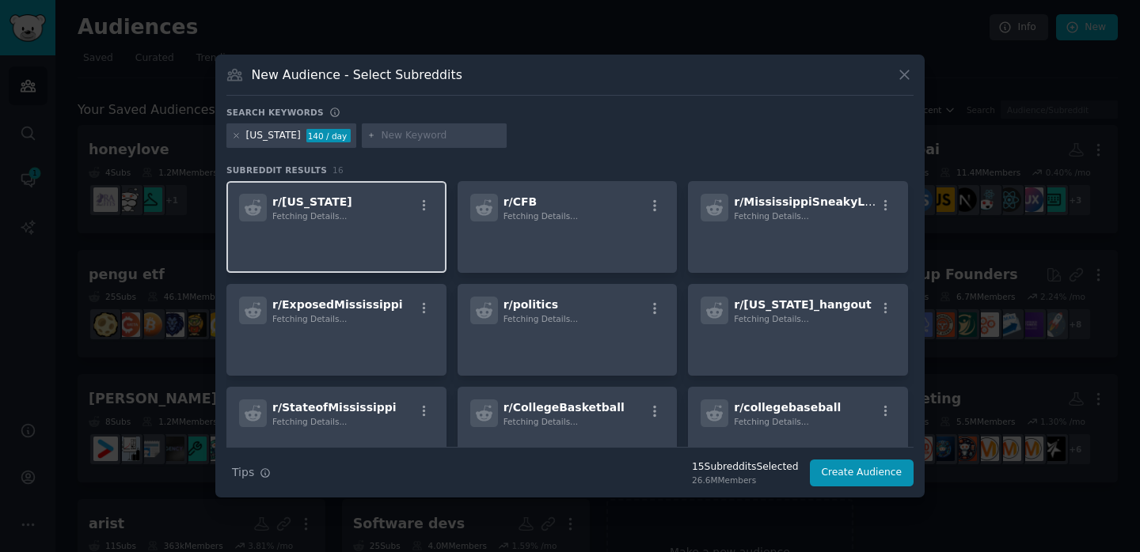
click at [323, 214] on span "Fetching Details..." at bounding box center [309, 215] width 74 height 9
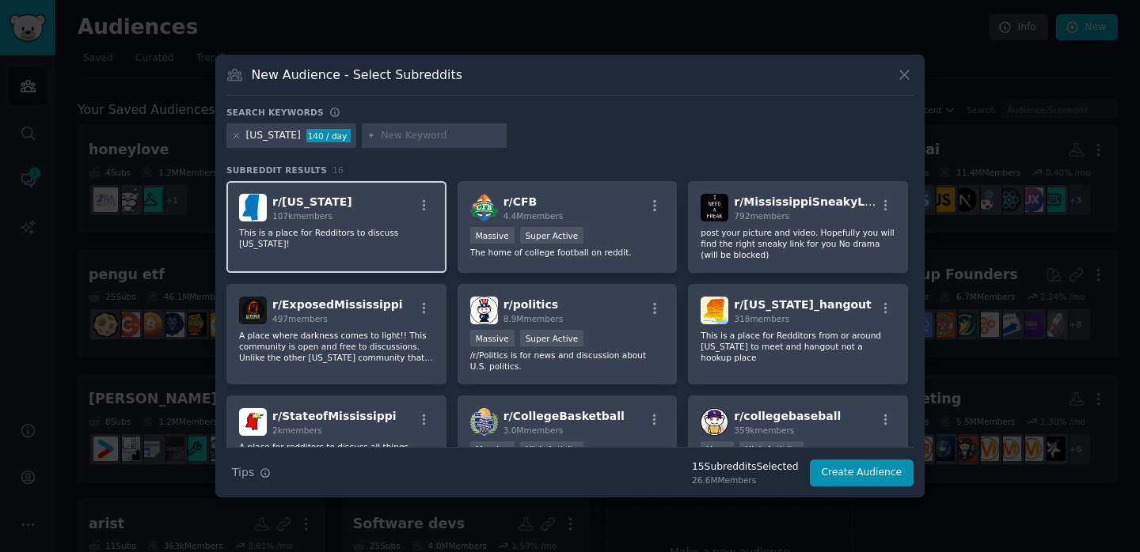
click at [355, 205] on div "r/ [US_STATE] 107k members" at bounding box center [336, 208] width 195 height 28
click at [242, 133] on div "[US_STATE] 140 / day" at bounding box center [291, 135] width 130 height 25
click at [238, 134] on icon at bounding box center [236, 135] width 9 height 9
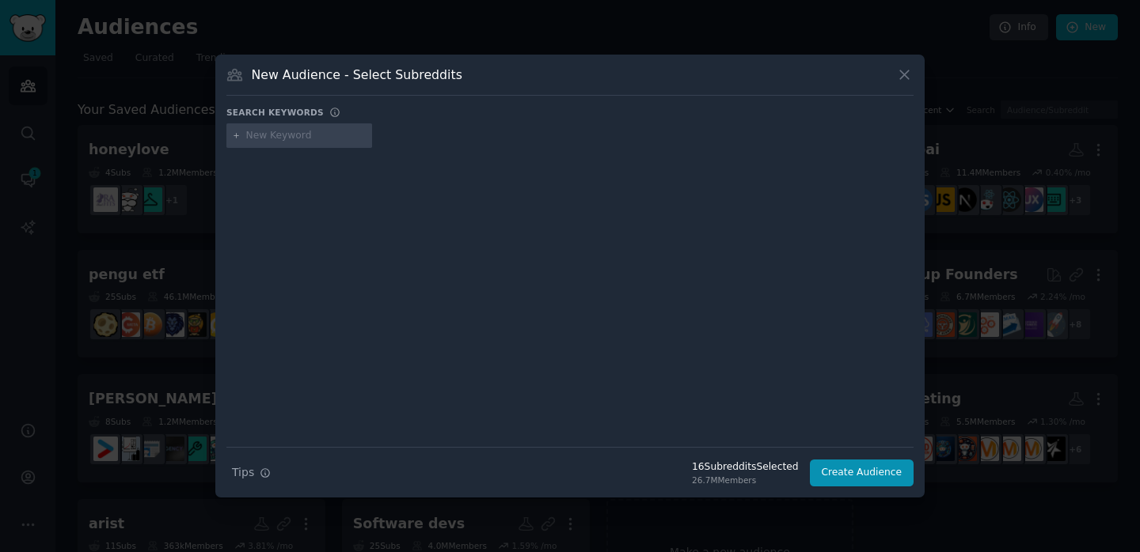
click at [268, 139] on input "text" at bounding box center [306, 136] width 120 height 14
paste input "[US_STATE]"
type input "[US_STATE]"
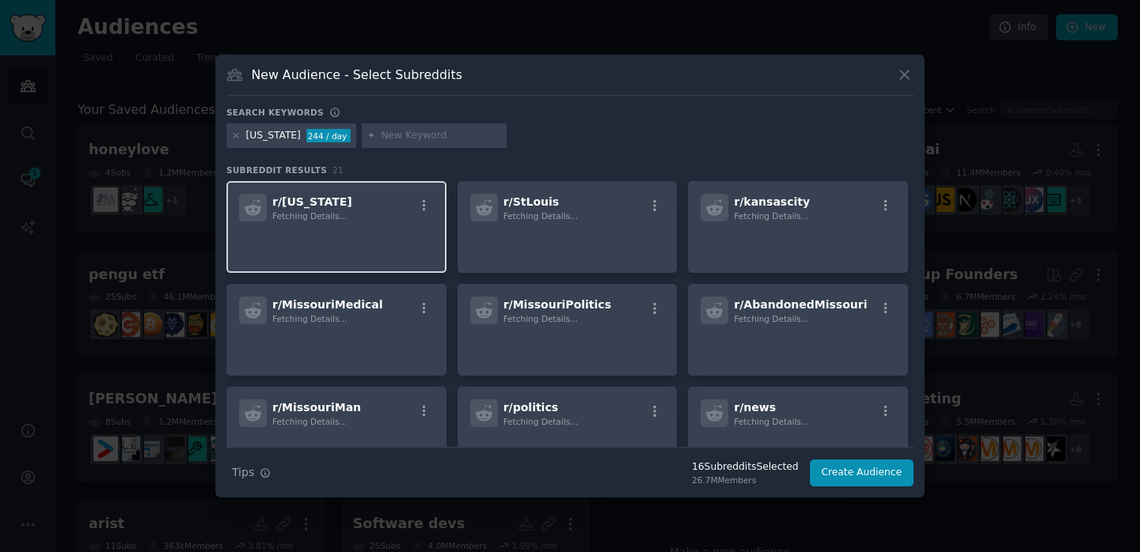
click at [365, 214] on div "r/ [US_STATE] Fetching Details..." at bounding box center [336, 208] width 195 height 28
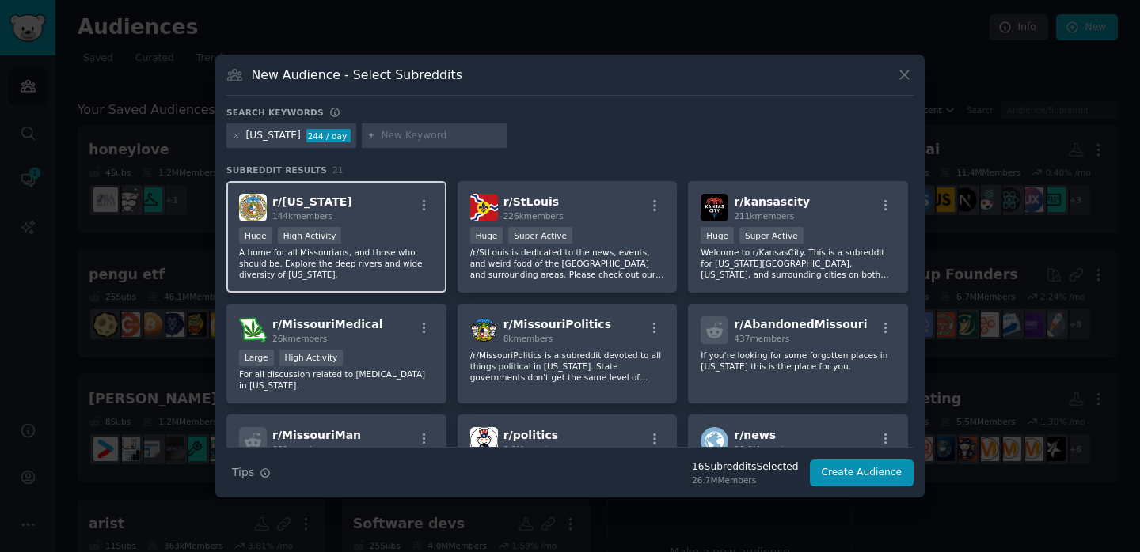
click at [367, 189] on div "r/ [US_STATE] 144k members Huge High Activity A home for all Missourians, and t…" at bounding box center [336, 237] width 220 height 112
click at [242, 139] on div "[US_STATE] 244 / day" at bounding box center [291, 135] width 130 height 25
click at [237, 137] on icon at bounding box center [236, 136] width 4 height 4
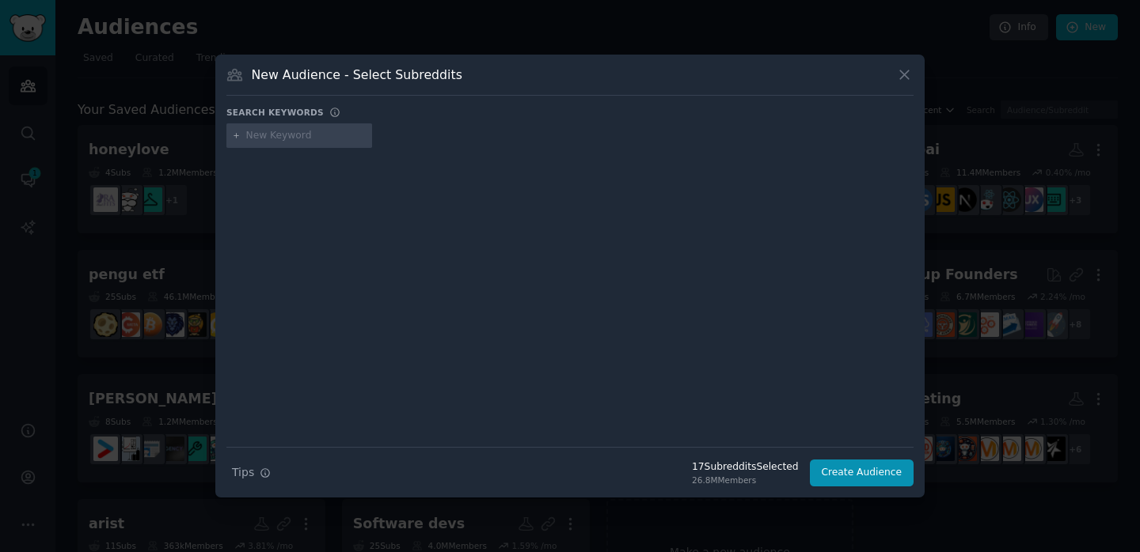
click at [260, 146] on div at bounding box center [299, 135] width 146 height 25
click at [274, 139] on input "text" at bounding box center [306, 136] width 120 height 14
paste input "NorthCarolina"
type input "NorthCarolina"
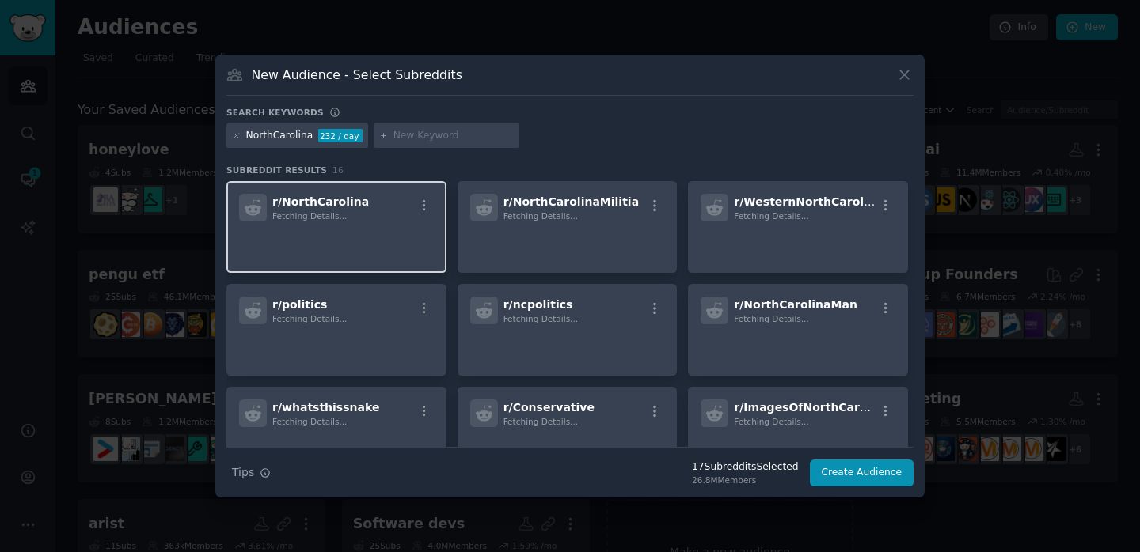
click at [328, 212] on span "Fetching Details..." at bounding box center [309, 215] width 74 height 9
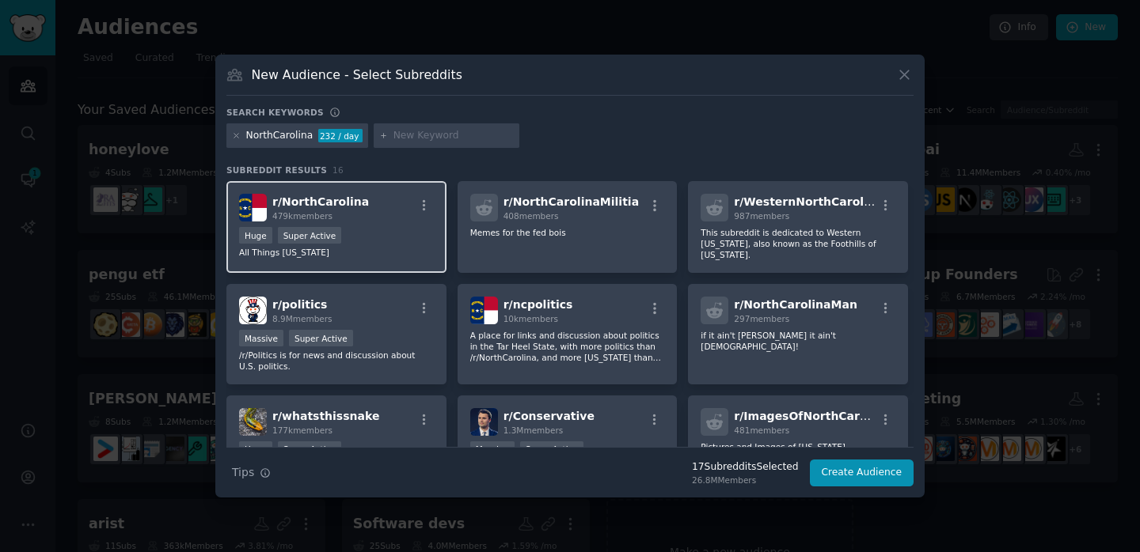
click at [333, 195] on span "r/ NorthCarolina" at bounding box center [320, 201] width 97 height 13
click at [237, 135] on icon at bounding box center [236, 135] width 9 height 9
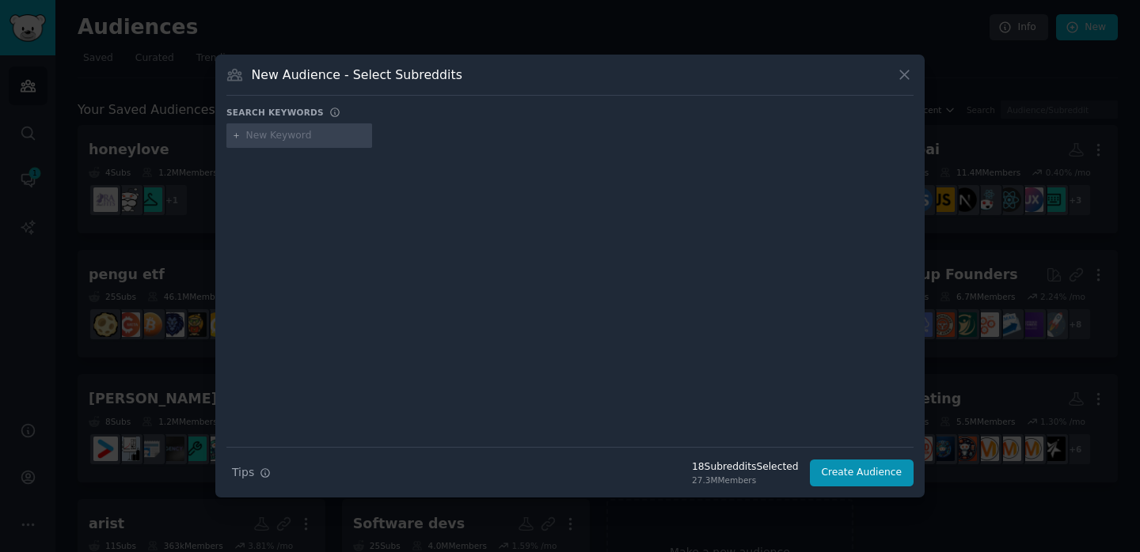
click at [314, 122] on div "Search keywords" at bounding box center [569, 115] width 687 height 17
click at [314, 143] on div at bounding box center [299, 135] width 146 height 25
click at [312, 140] on input "text" at bounding box center [306, 136] width 120 height 14
paste input "[US_STATE]"
type input "[US_STATE]"
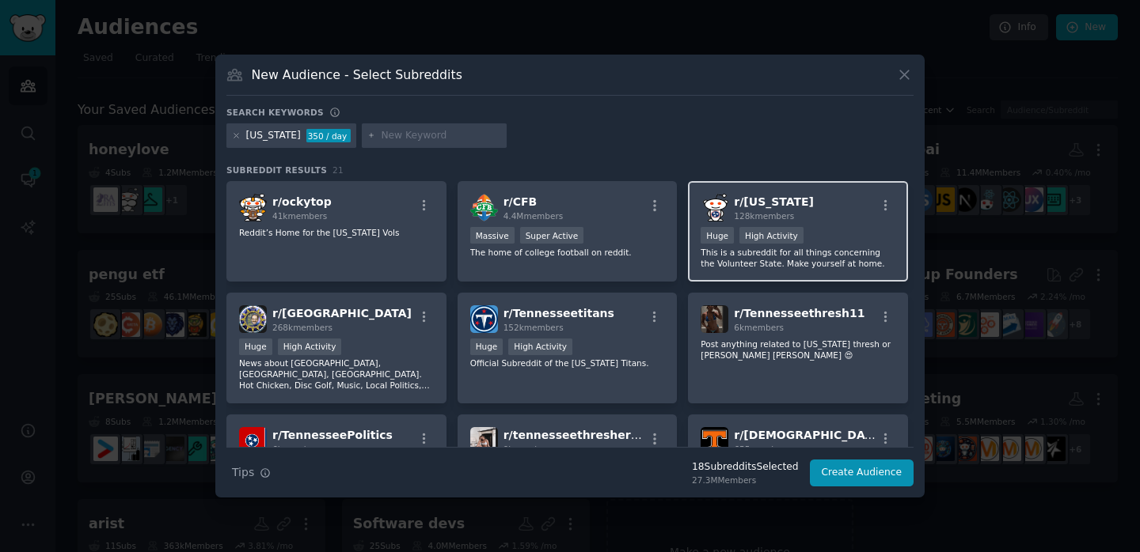
click at [731, 187] on div "r/ [US_STATE] 128k members Huge High Activity This is a subreddit for all thing…" at bounding box center [798, 231] width 220 height 101
click at [233, 138] on icon at bounding box center [236, 135] width 9 height 9
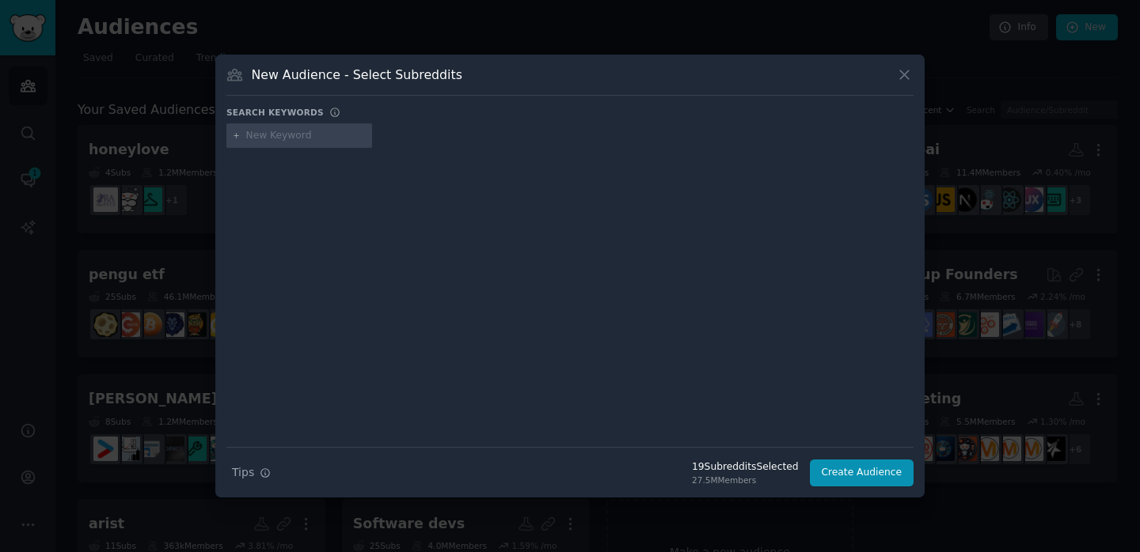
click at [274, 142] on input "text" at bounding box center [306, 136] width 120 height 14
type input "[US_STATE]"
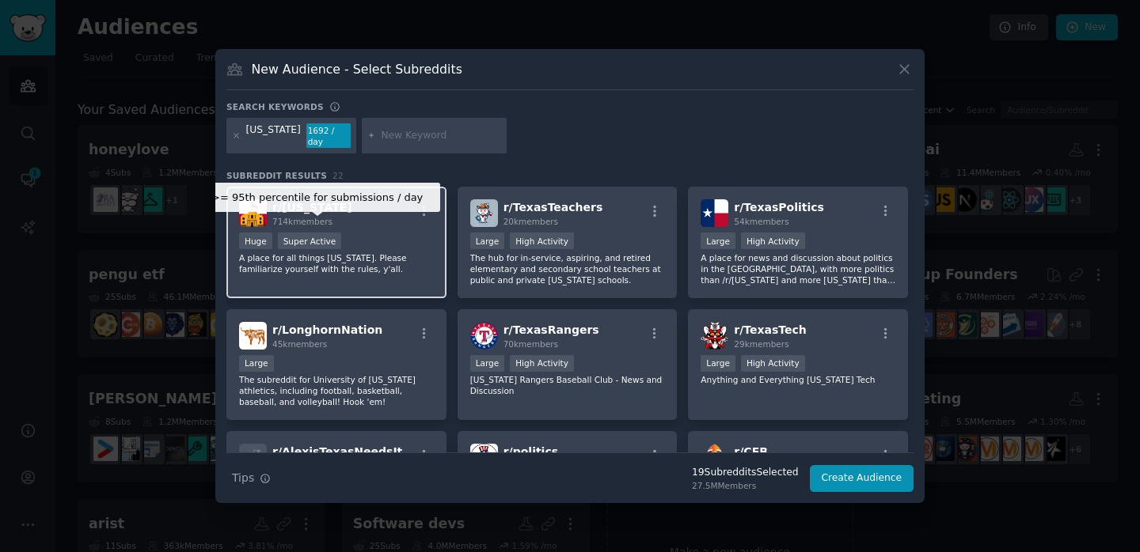
click at [319, 233] on div "Super Active" at bounding box center [310, 241] width 64 height 17
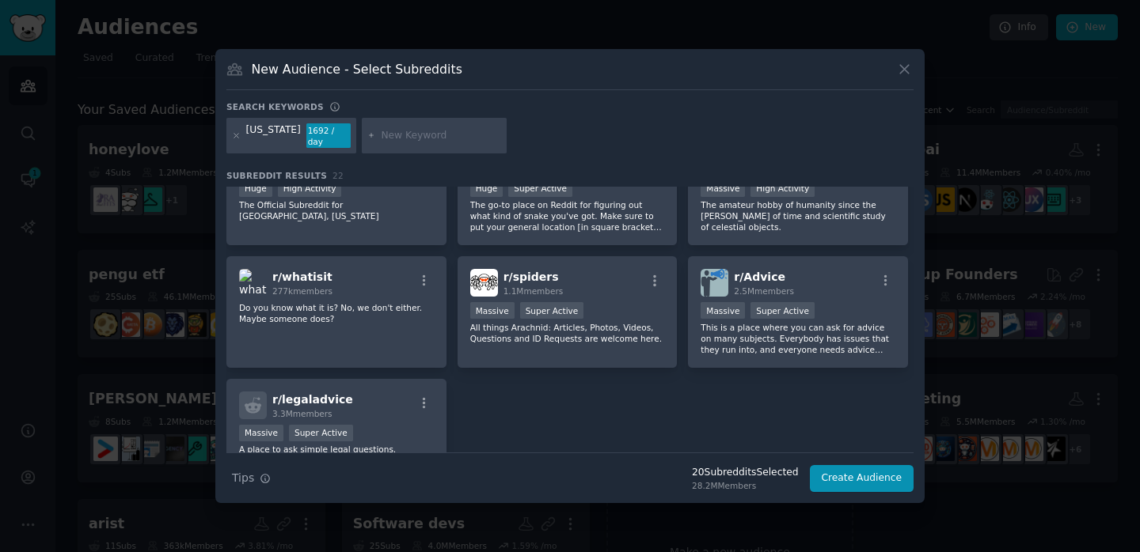
scroll to position [723, 0]
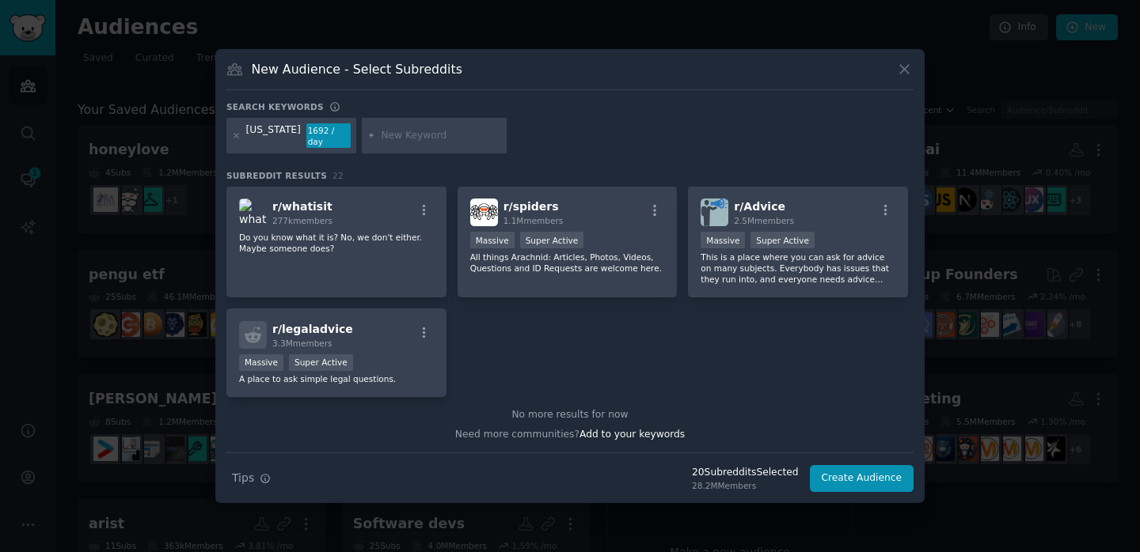
click at [241, 137] on div "[US_STATE] 1692 / day" at bounding box center [291, 136] width 130 height 36
click at [237, 137] on icon at bounding box center [236, 136] width 4 height 4
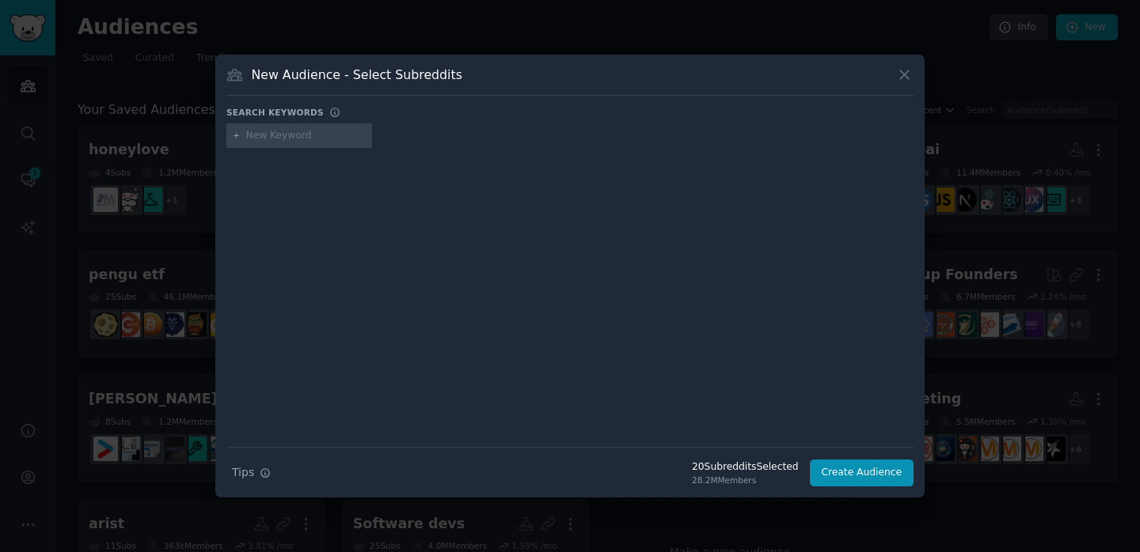
click at [275, 138] on input "text" at bounding box center [306, 136] width 120 height 14
type input "[GEOGRAPHIC_DATA]"
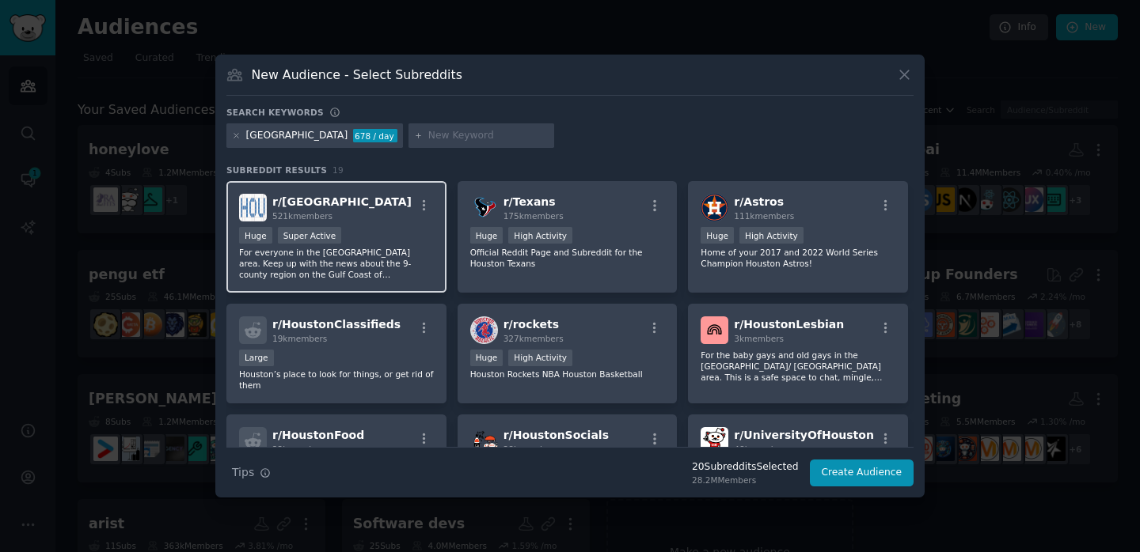
click at [335, 260] on p "For everyone in the [GEOGRAPHIC_DATA] area. Keep up with the news about the 9-c…" at bounding box center [336, 263] width 195 height 33
click at [235, 141] on div at bounding box center [236, 136] width 9 height 14
click at [236, 139] on icon at bounding box center [236, 135] width 9 height 9
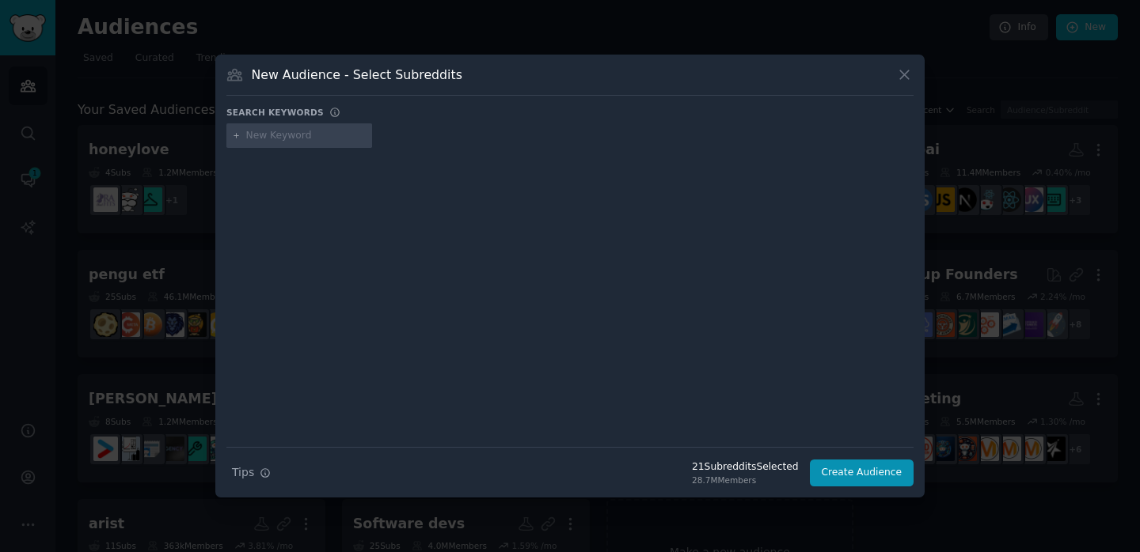
click at [276, 138] on input "text" at bounding box center [306, 136] width 120 height 14
type input "austin"
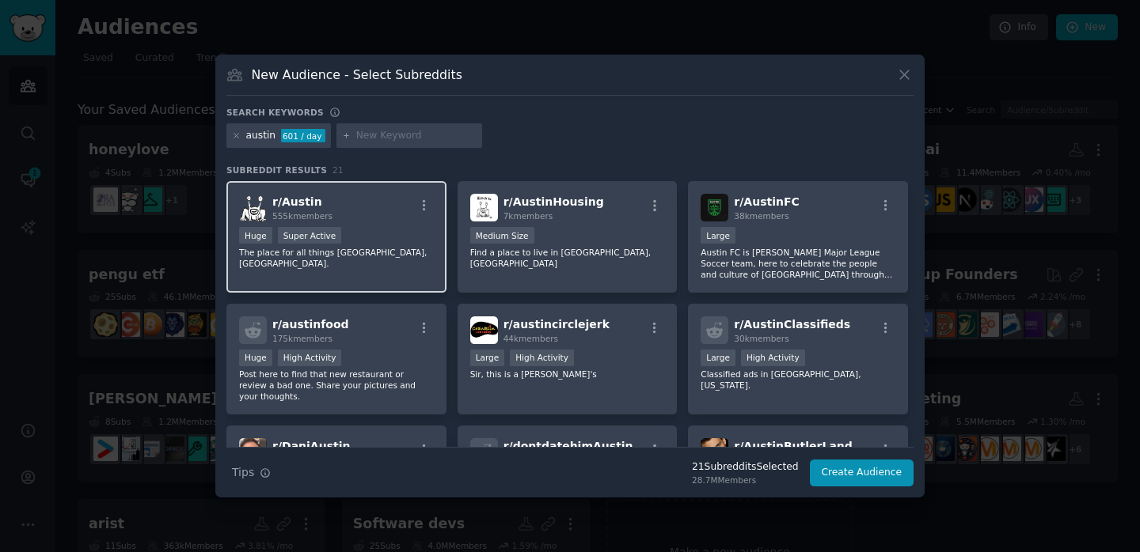
click at [290, 210] on h2 "r/ Austin 555k members" at bounding box center [302, 208] width 60 height 28
click at [233, 140] on div at bounding box center [236, 136] width 9 height 14
click at [238, 135] on icon at bounding box center [236, 135] width 9 height 9
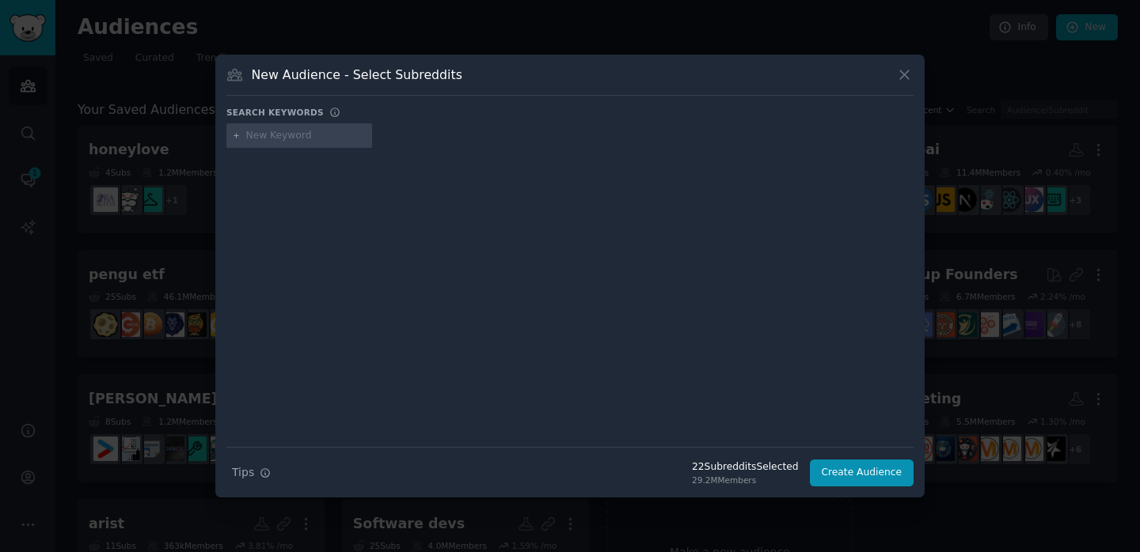
click at [280, 141] on input "text" at bounding box center [306, 136] width 120 height 14
type input "[GEOGRAPHIC_DATA]"
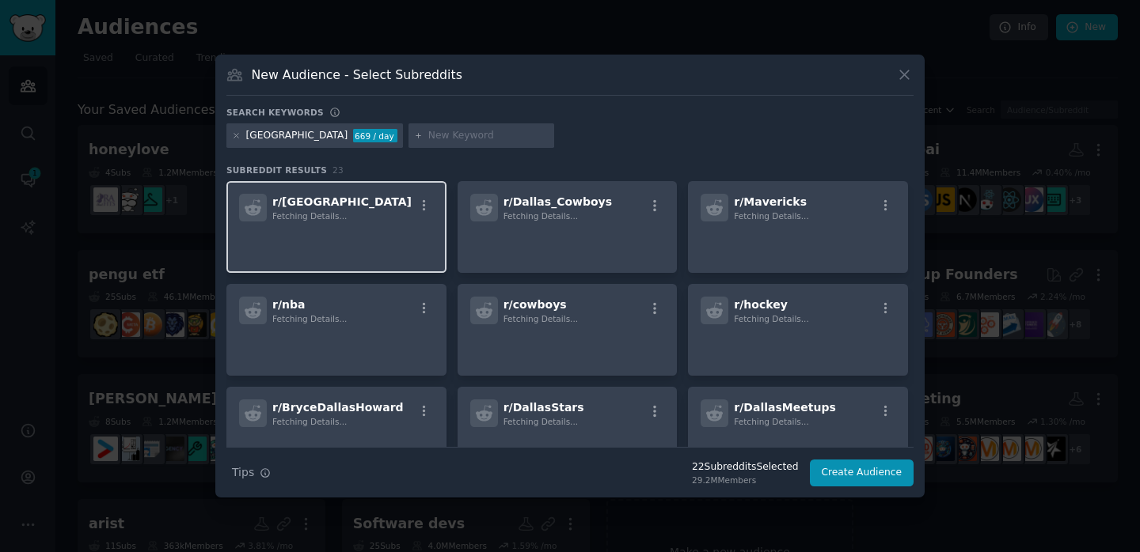
click at [314, 214] on span "Fetching Details..." at bounding box center [309, 215] width 74 height 9
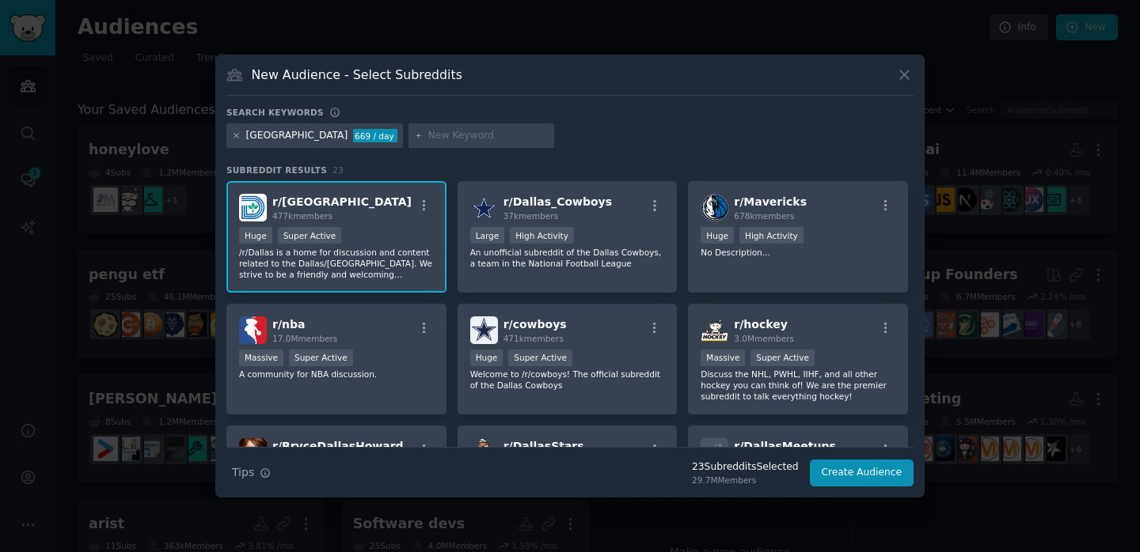
click at [236, 137] on icon at bounding box center [236, 135] width 9 height 9
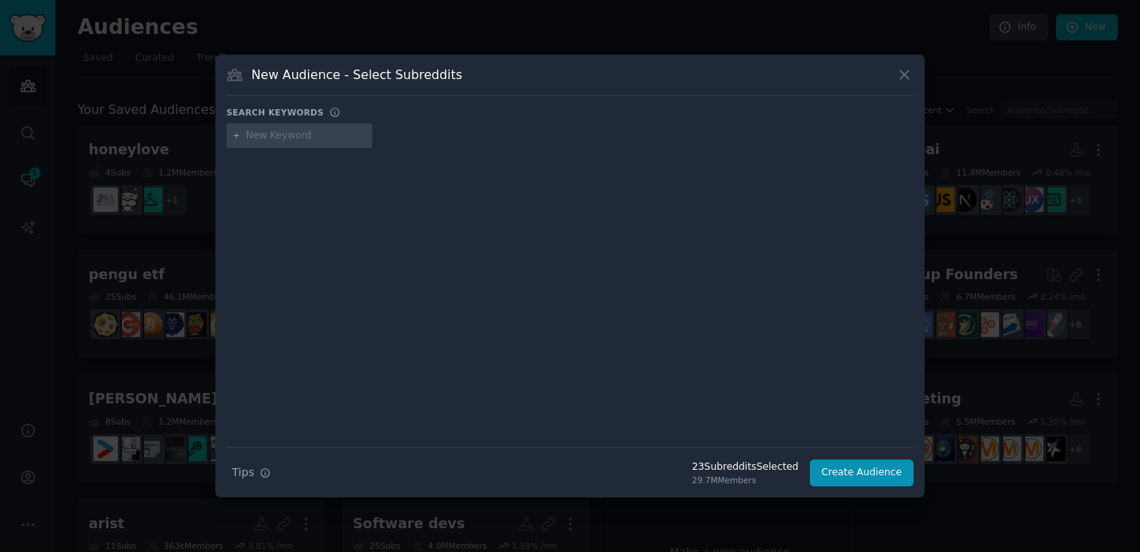
click at [302, 133] on input "text" at bounding box center [306, 136] width 120 height 14
paste input "[US_STATE]"
type input "[US_STATE]"
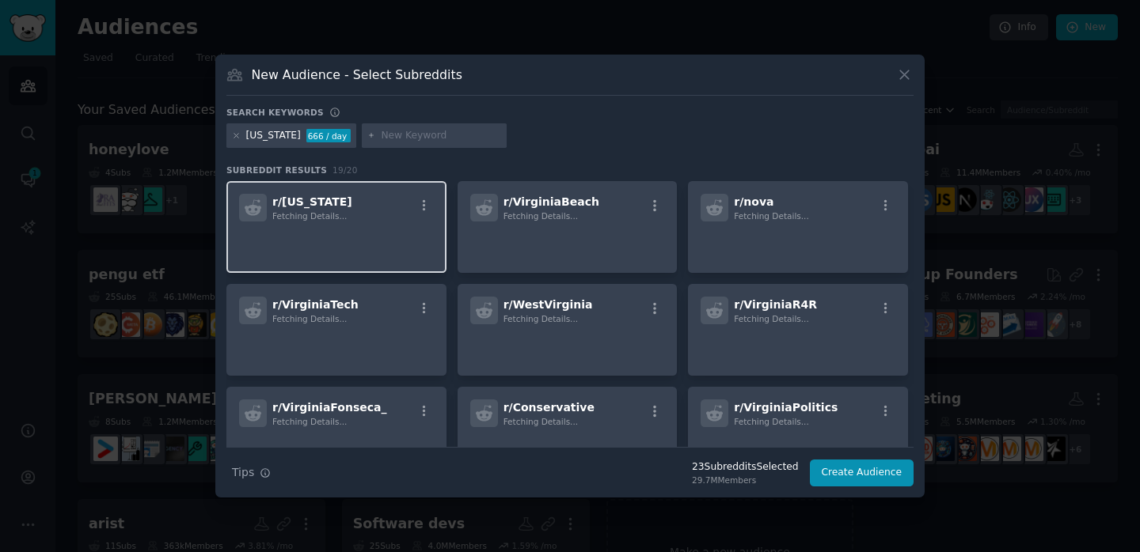
click at [328, 222] on div "Fetching Details..." at bounding box center [312, 216] width 80 height 11
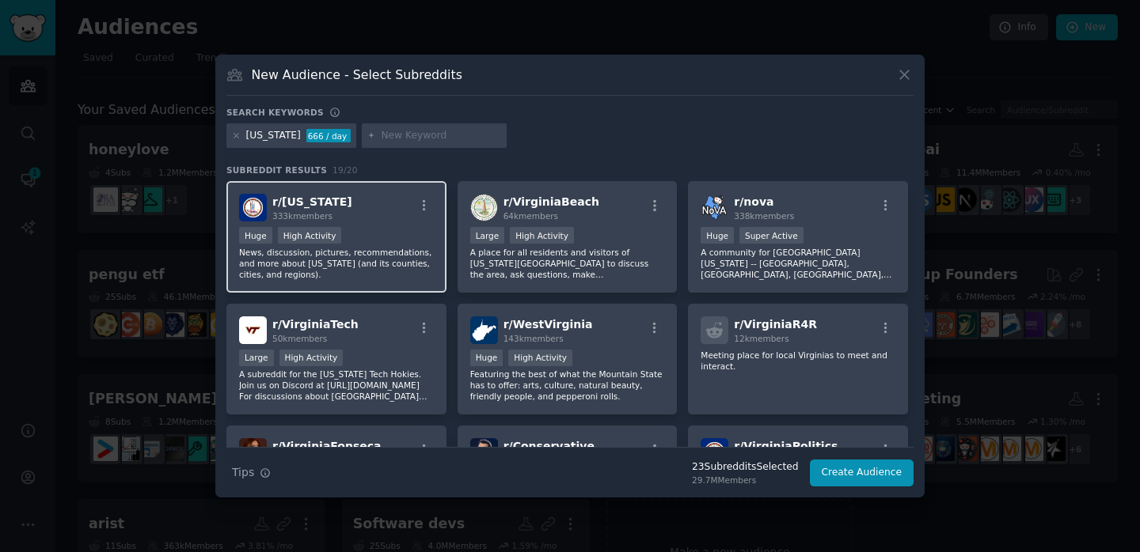
click at [387, 207] on div "r/ [US_STATE] 333k members" at bounding box center [336, 208] width 195 height 28
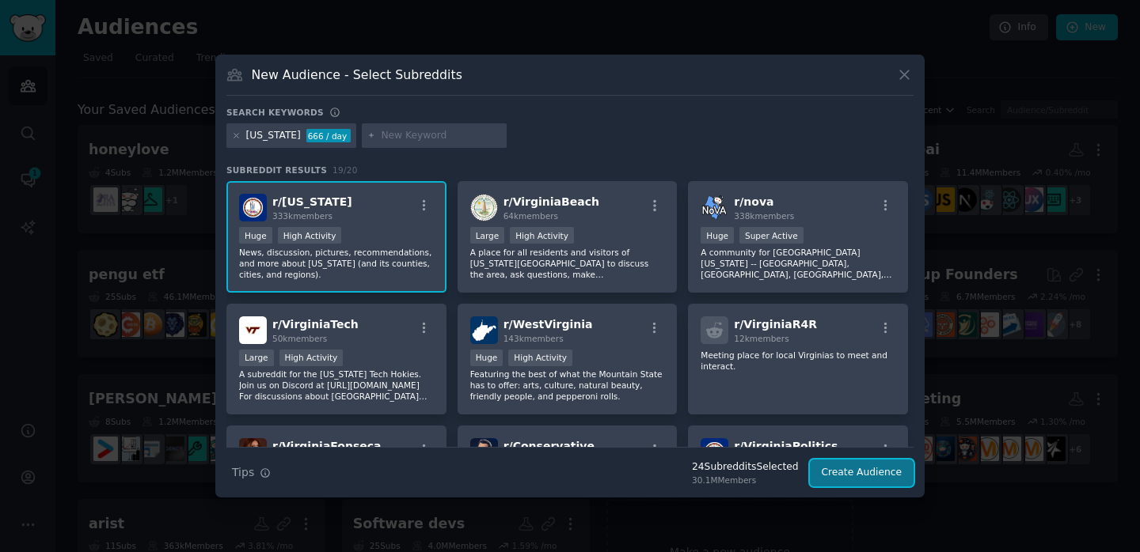
click at [859, 475] on button "Create Audience" at bounding box center [862, 473] width 104 height 27
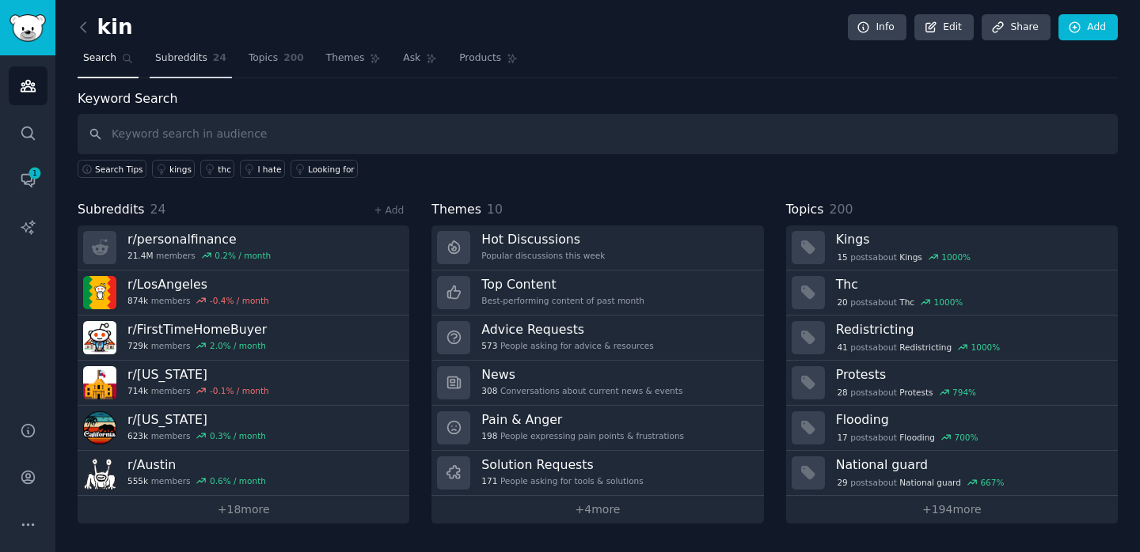
click at [188, 49] on link "Subreddits 24" at bounding box center [191, 62] width 82 height 32
